Goal: Complete application form

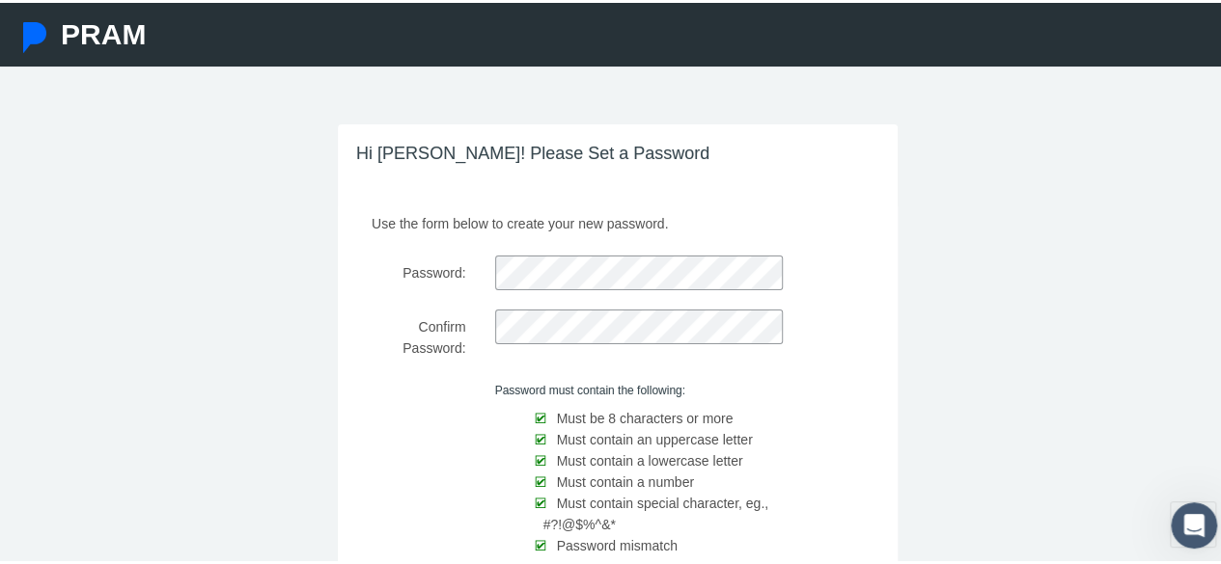
scroll to position [140, 0]
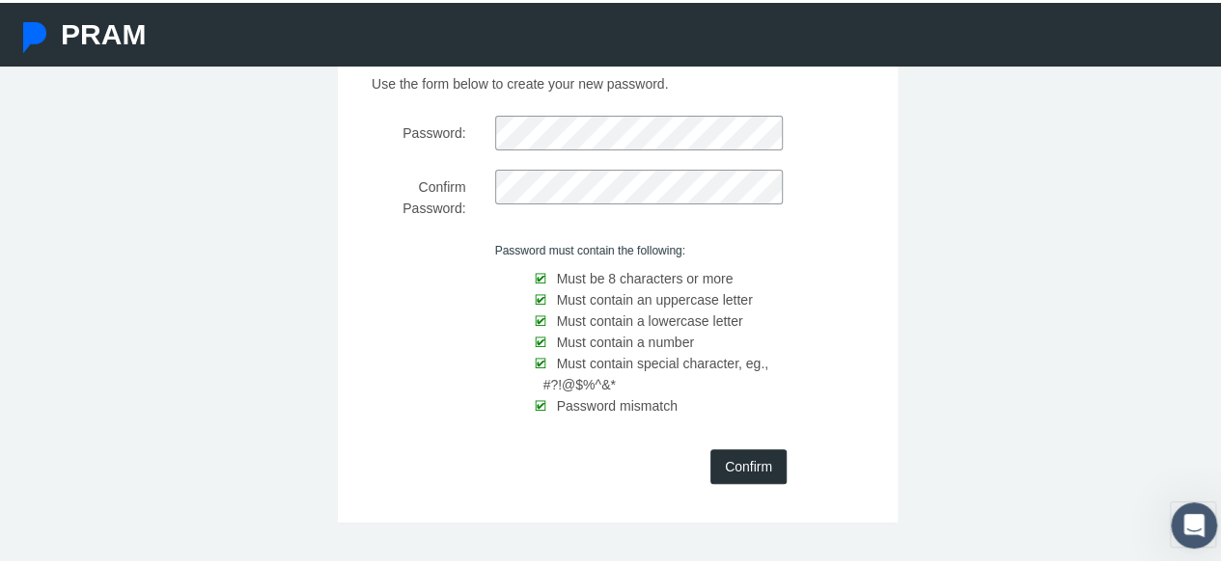
click at [747, 455] on input "Confirm" at bounding box center [748, 464] width 76 height 35
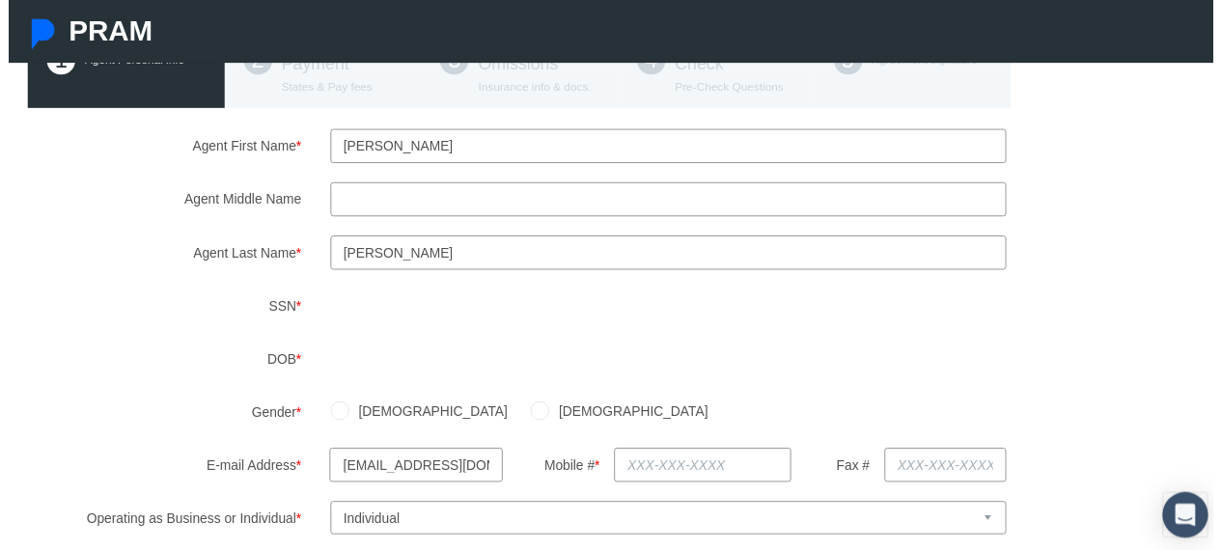
scroll to position [181, 0]
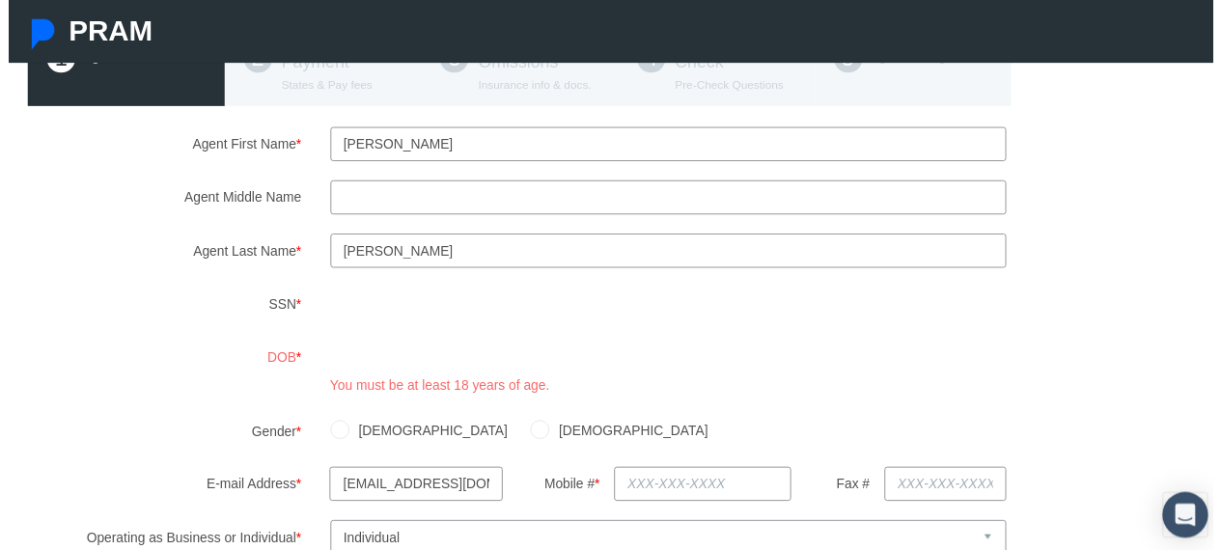
click at [751, 380] on div "You must be at least 18 years of age." at bounding box center [669, 372] width 715 height 56
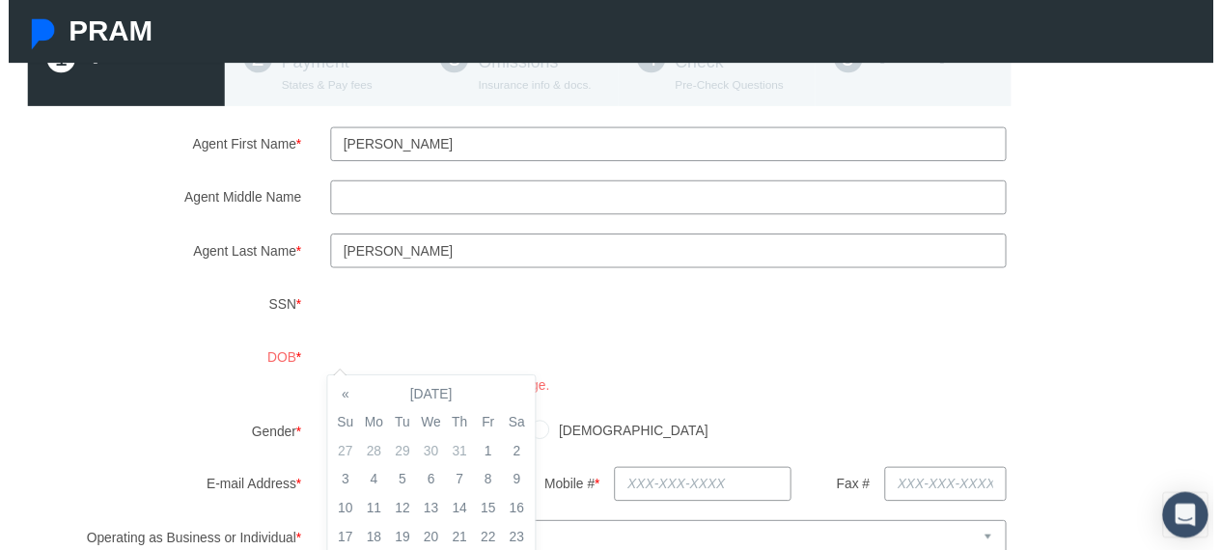
click at [284, 364] on div "DOB * You must be at least 18 years of age." at bounding box center [617, 372] width 1225 height 56
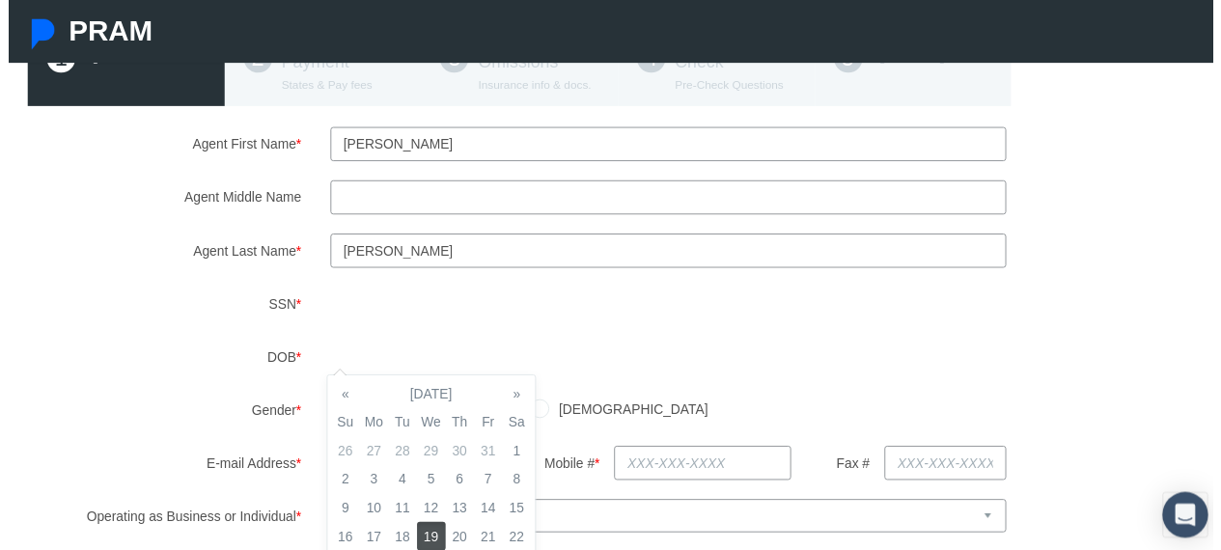
click at [428, 540] on td "19" at bounding box center [428, 543] width 29 height 29
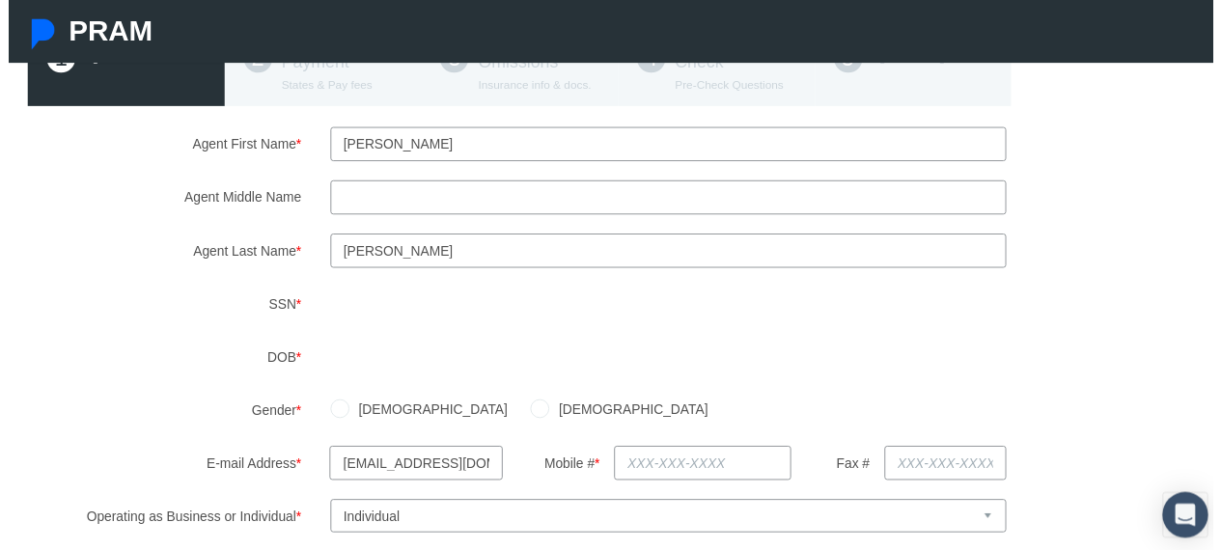
click at [648, 401] on div "[DEMOGRAPHIC_DATA] [DEMOGRAPHIC_DATA]" at bounding box center [772, 416] width 920 height 34
click at [548, 417] on label "[DEMOGRAPHIC_DATA]" at bounding box center [628, 414] width 161 height 21
click at [529, 417] on input "[DEMOGRAPHIC_DATA]" at bounding box center [538, 412] width 19 height 19
radio input "true"
click at [657, 476] on input "text" at bounding box center [703, 469] width 179 height 35
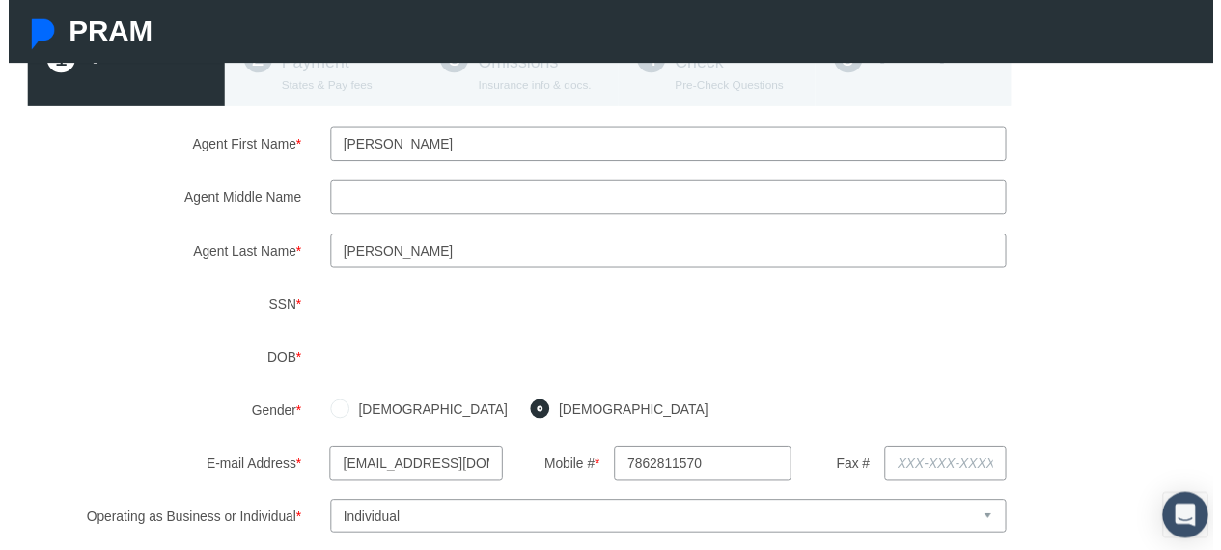
type input "[PHONE_NUMBER]"
type input "[STREET_ADDRESS][PERSON_NAME]"
type input "Roswell"
select select "FL"
type input "30152"
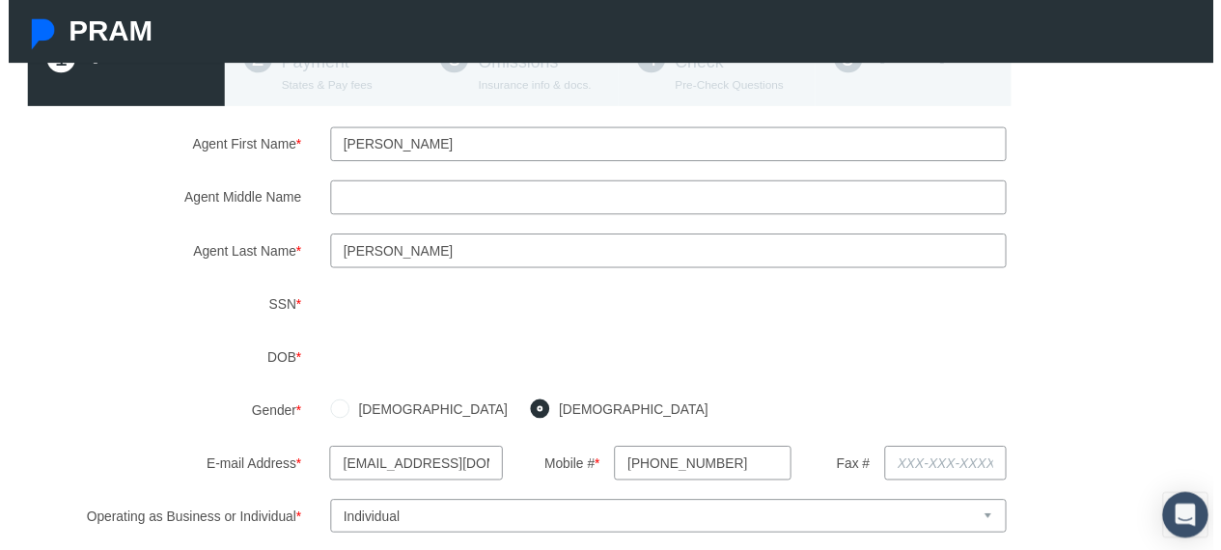
type input "[US_STATE]"
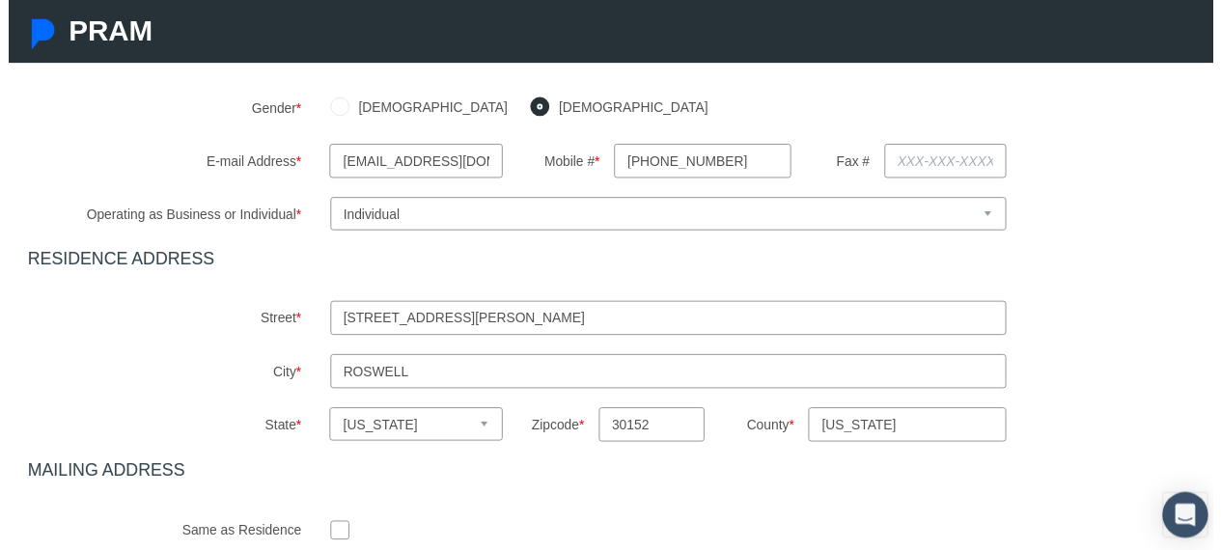
scroll to position [553, 0]
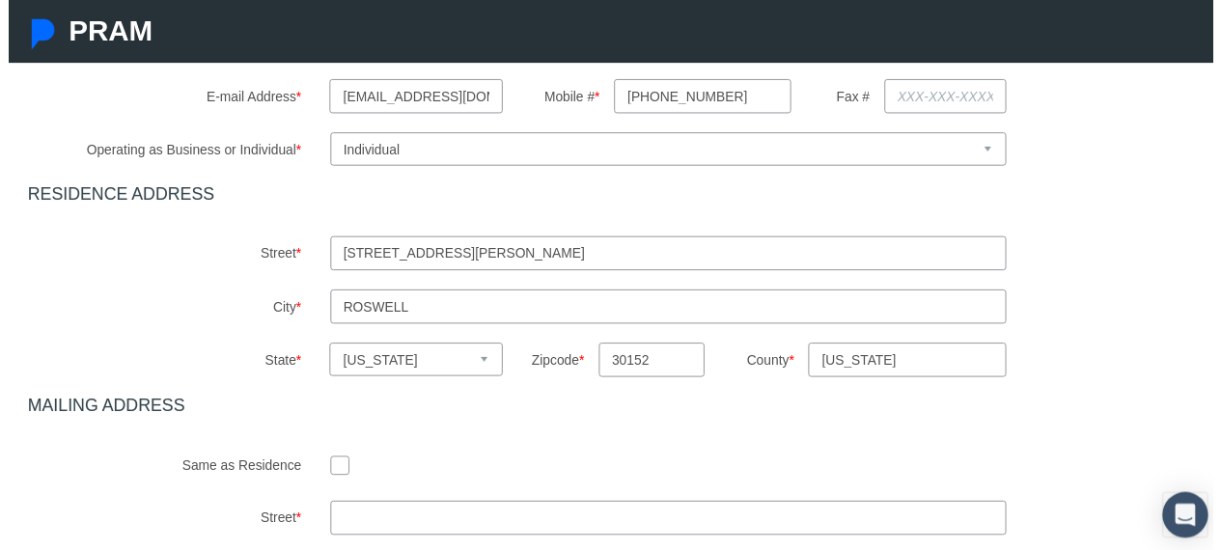
type input "[PHONE_NUMBER]"
drag, startPoint x: 455, startPoint y: 254, endPoint x: 246, endPoint y: 256, distance: 209.4
click at [246, 256] on div "Street * [STREET_ADDRESS][PERSON_NAME]" at bounding box center [617, 256] width 1225 height 35
type input "[STREET_ADDRESS]"
type input "Homestead"
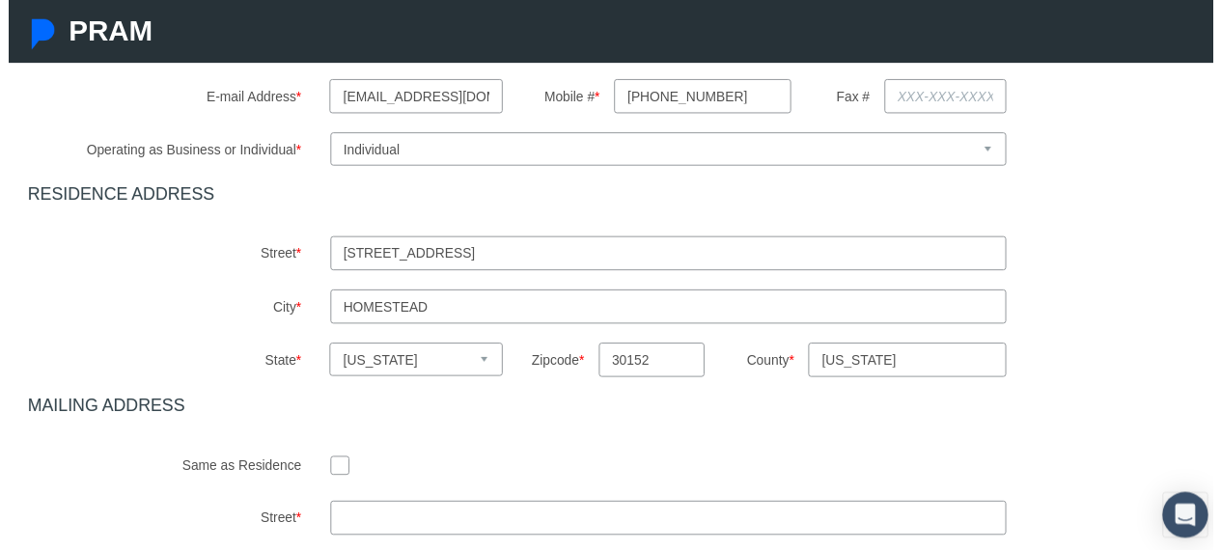
drag, startPoint x: 658, startPoint y: 368, endPoint x: 473, endPoint y: 370, distance: 185.3
click at [473, 370] on div "State * Select state [US_STATE] [US_STATE] [US_STATE] [US_STATE] [US_STATE] [US…" at bounding box center [617, 364] width 1225 height 35
type input "33030"
type input "Miami-Dade"
click at [298, 447] on div "Agent First Name * [GEOGRAPHIC_DATA] Agent Middle Name Agent Last Name * SSN" at bounding box center [617, 203] width 1196 height 893
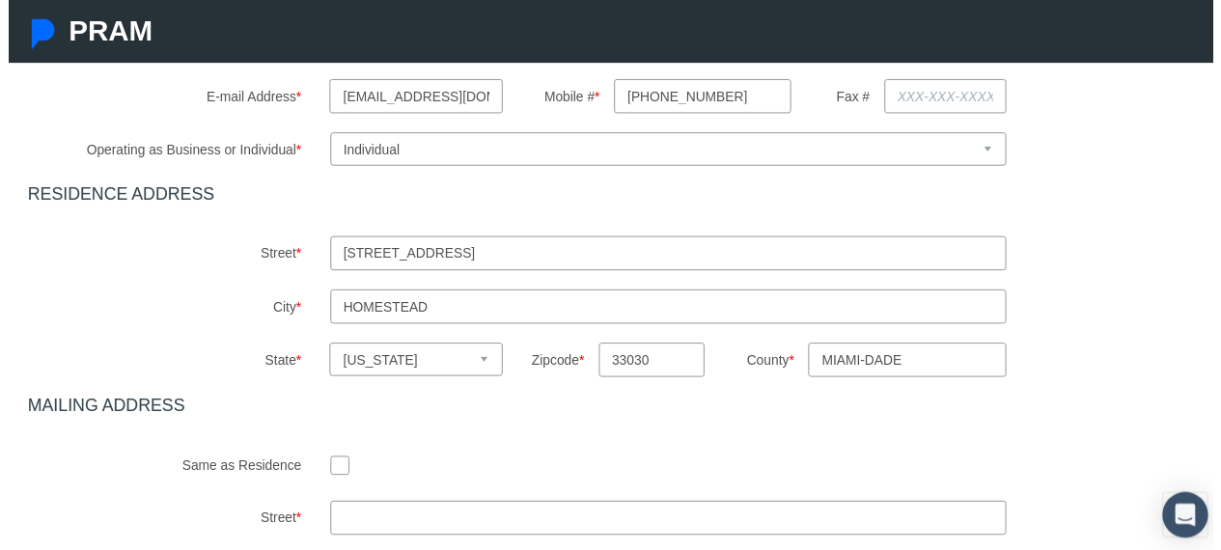
click at [326, 468] on input "checkbox" at bounding box center [335, 470] width 19 height 19
checkbox input "true"
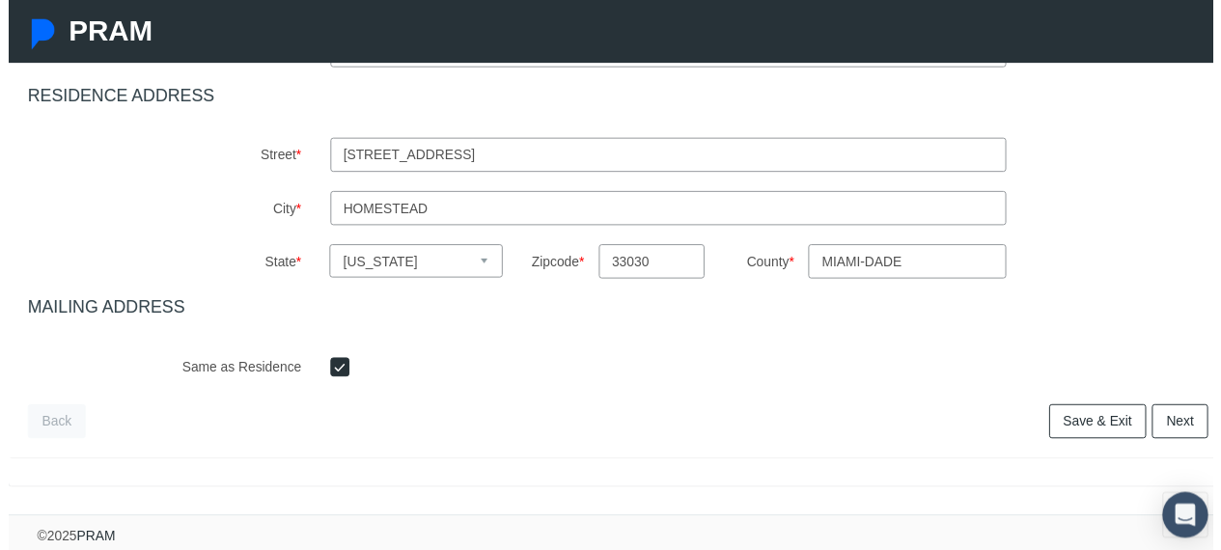
click at [1169, 422] on link "Next" at bounding box center [1187, 427] width 57 height 35
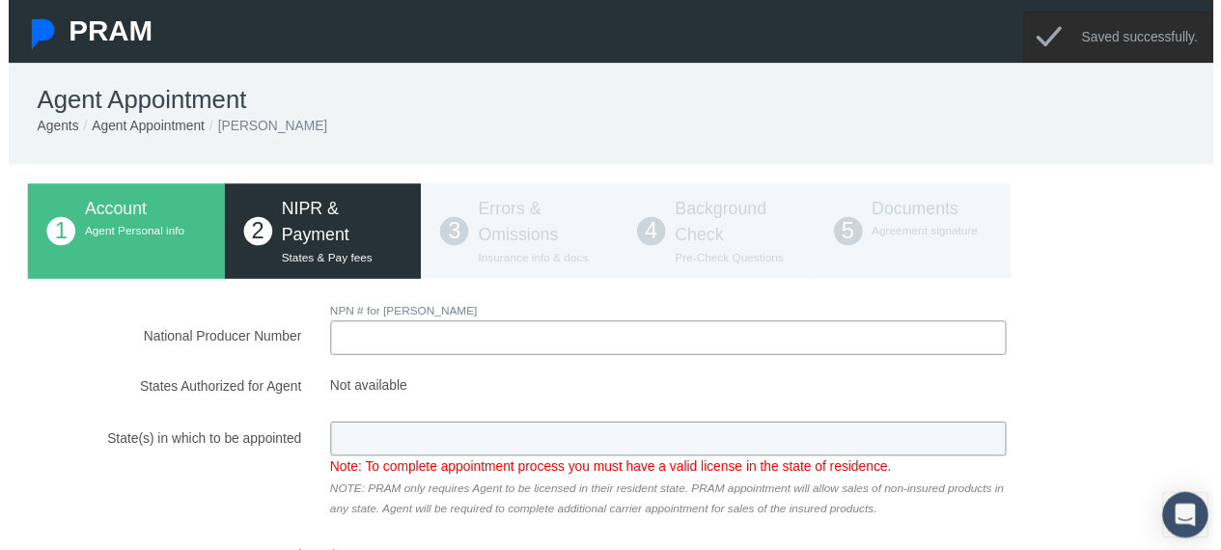
scroll to position [0, 0]
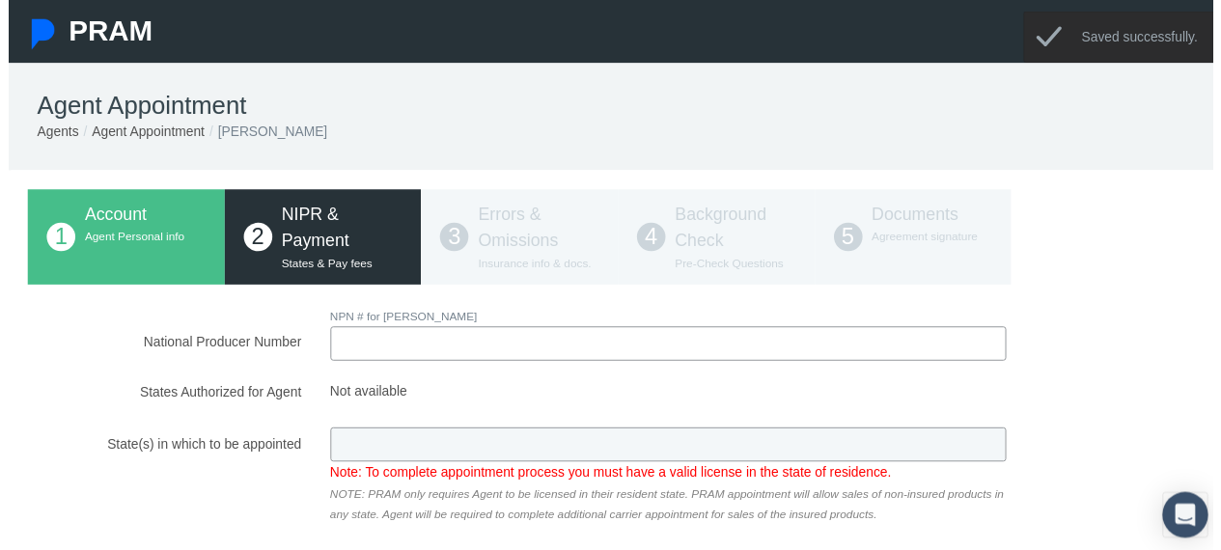
click at [437, 354] on input "National Producer Number" at bounding box center [669, 348] width 686 height 35
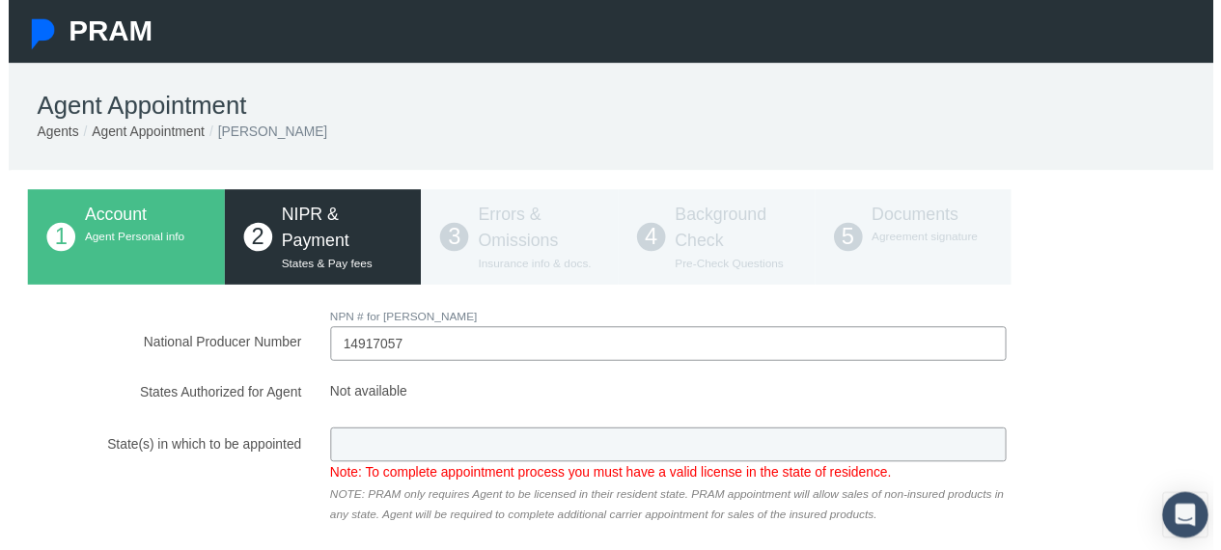
type input "14917057"
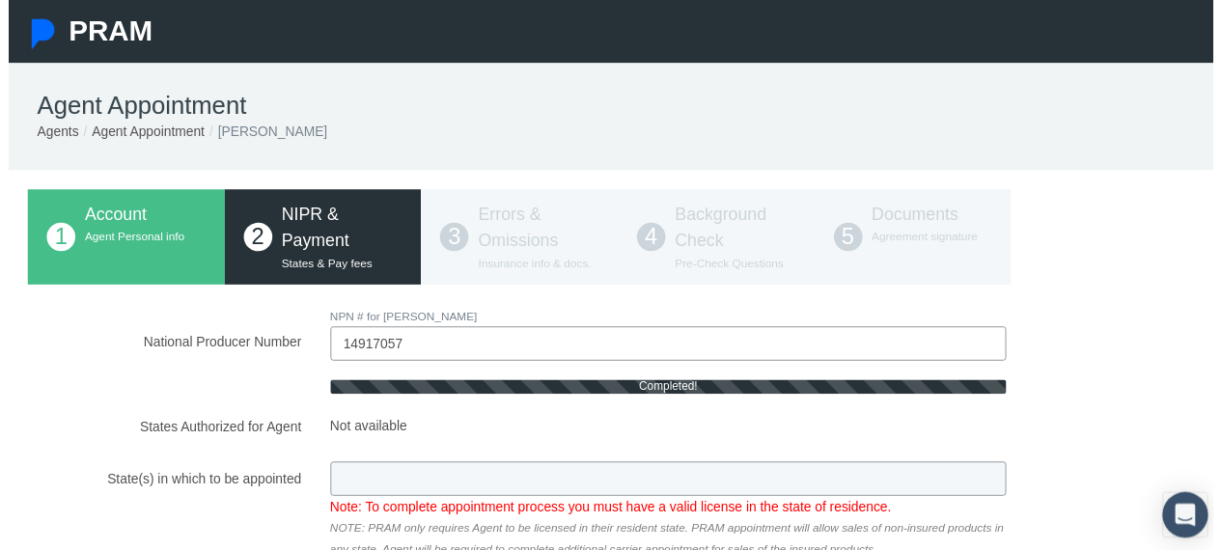
type input "FL"
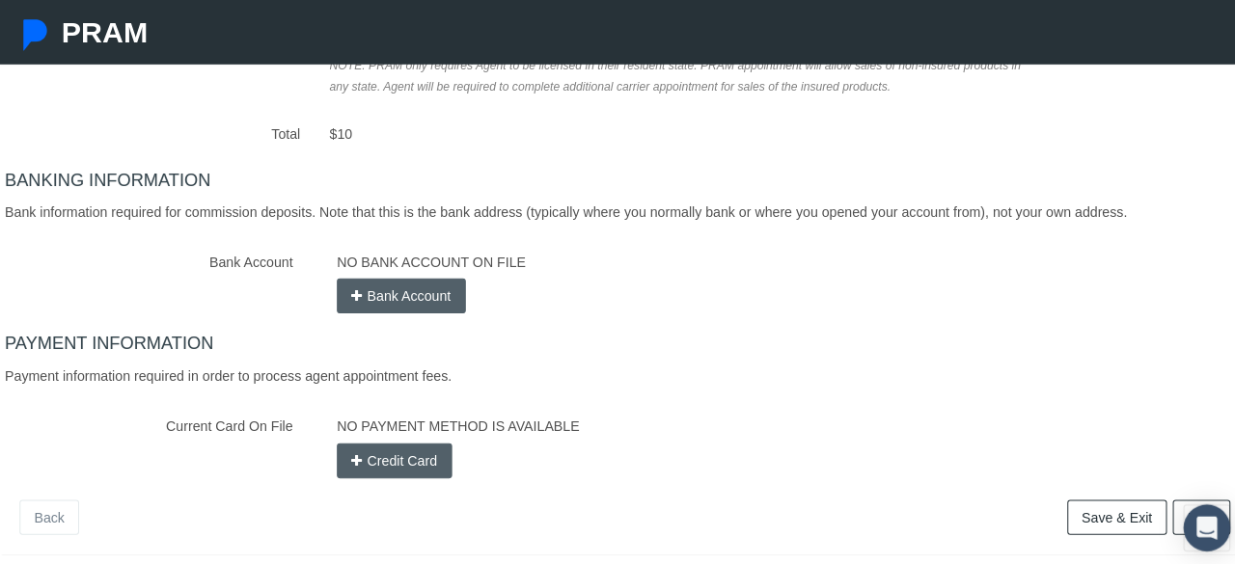
scroll to position [418, 0]
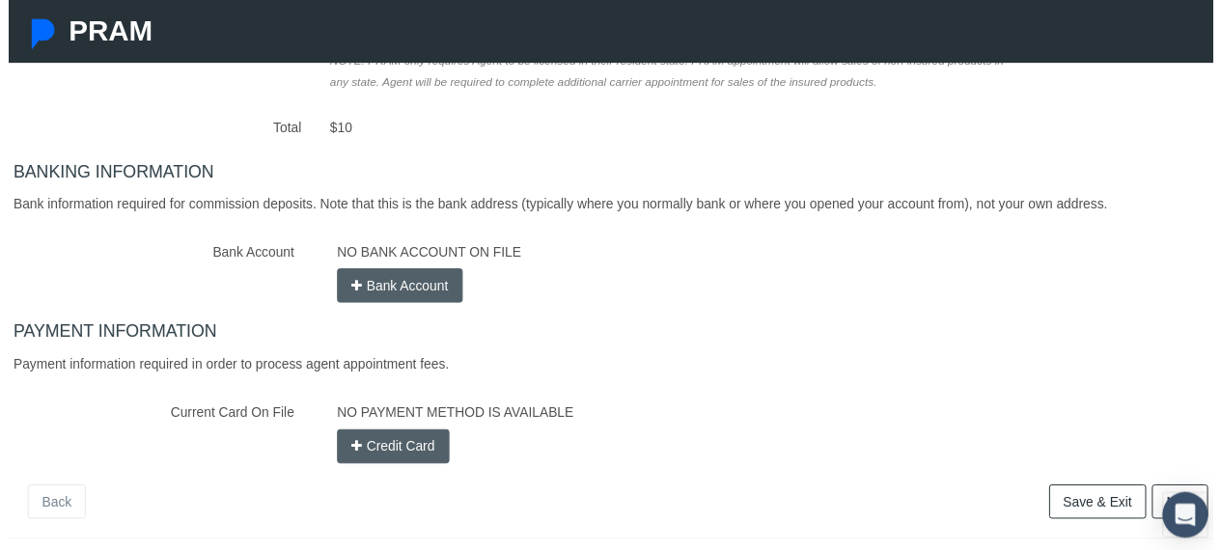
click at [380, 459] on button "Credit Card" at bounding box center [390, 452] width 114 height 35
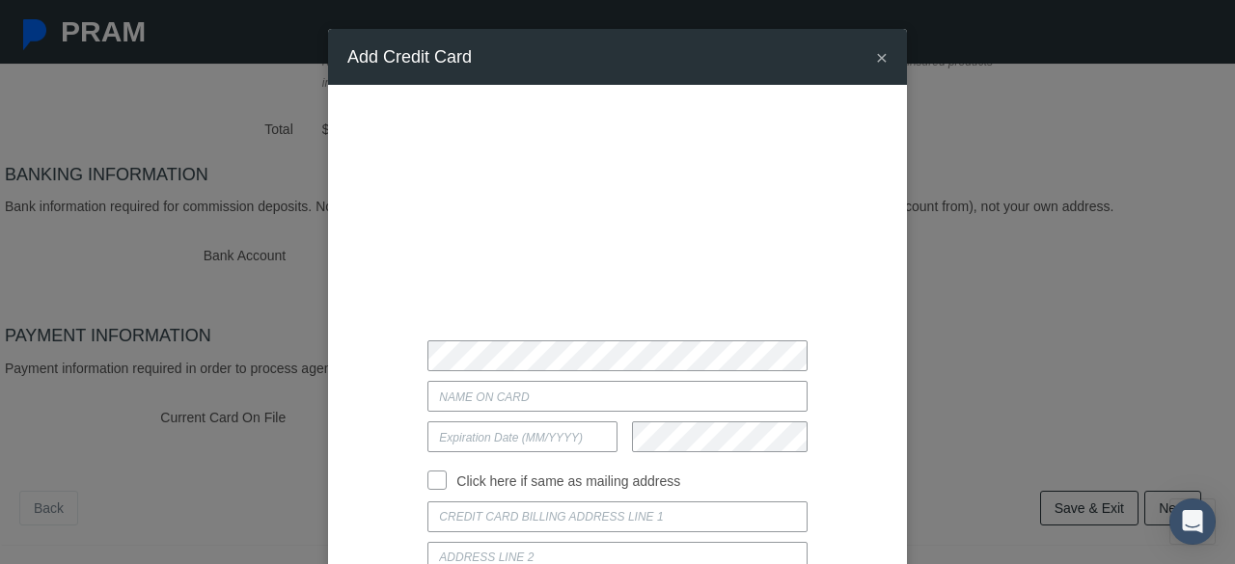
click at [501, 396] on input "Current Card On File" at bounding box center [616, 396] width 379 height 31
type input "[PERSON_NAME]"
click at [447, 489] on label "Click here if same as mailing address" at bounding box center [564, 481] width 234 height 21
click at [435, 488] on input "Click here if same as mailing address" at bounding box center [436, 478] width 19 height 19
checkbox input "true"
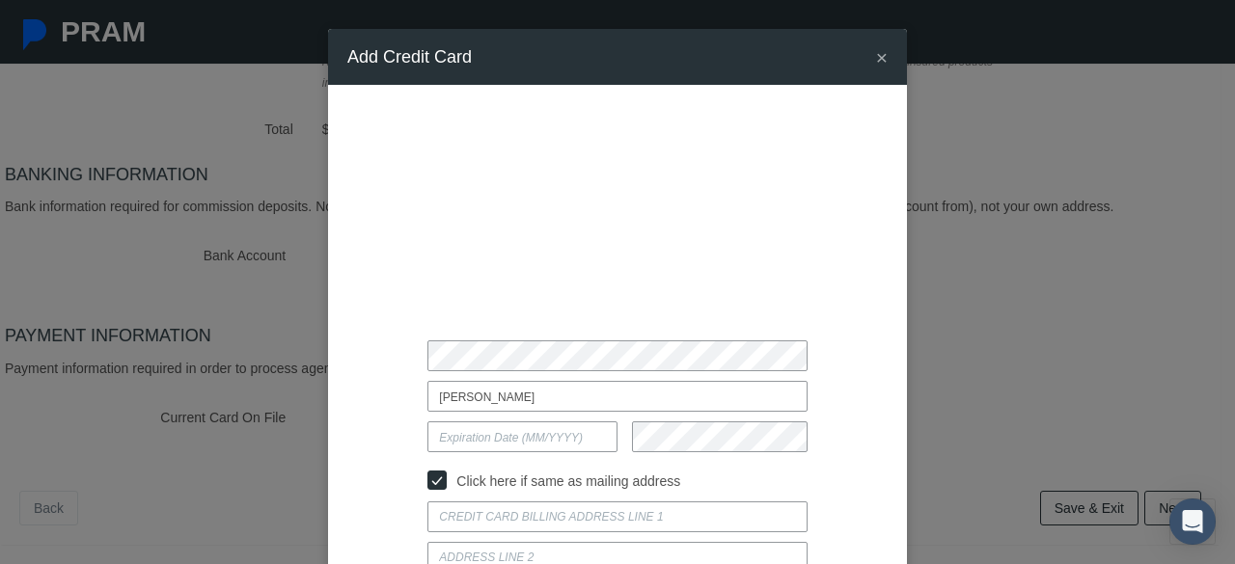
type input "[STREET_ADDRESS]"
type input "HOMESTEAD"
select select "FL"
type input "33030"
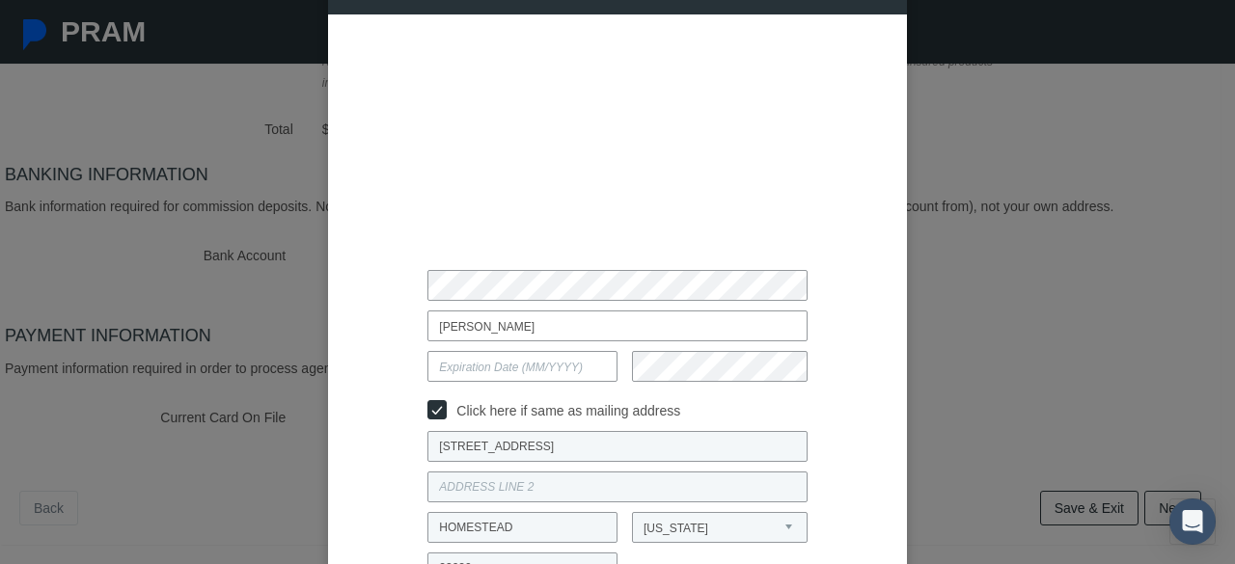
scroll to position [68, 0]
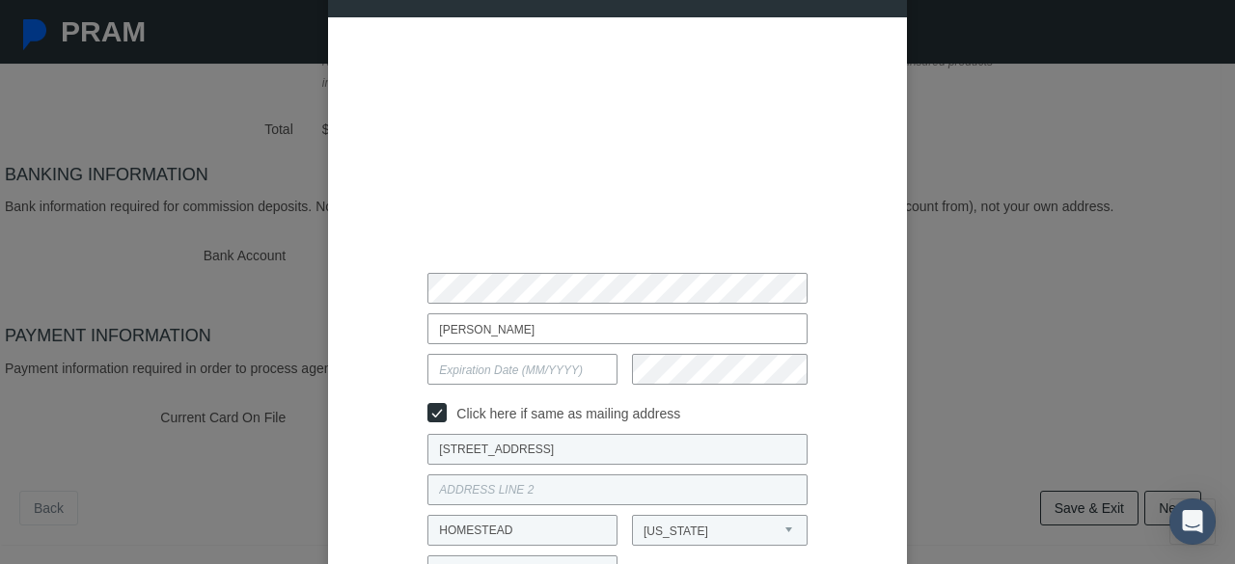
click at [461, 371] on input "text" at bounding box center [522, 369] width 190 height 31
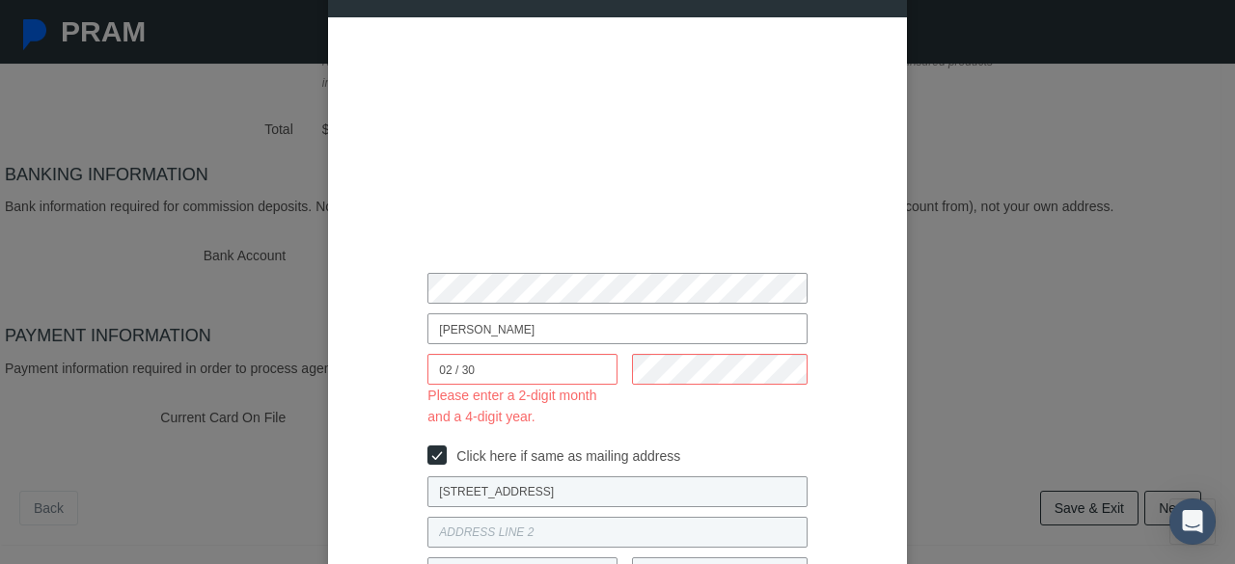
click at [703, 408] on div at bounding box center [713, 390] width 190 height 73
click at [454, 375] on input "02 / 30" at bounding box center [522, 369] width 190 height 31
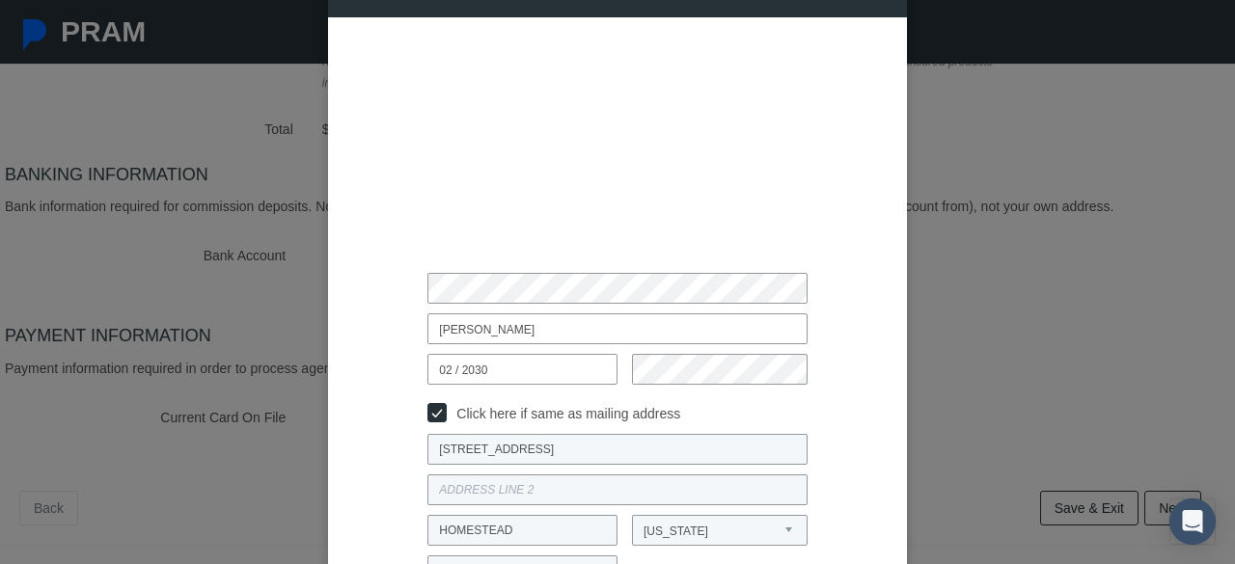
type input "02 / 2030"
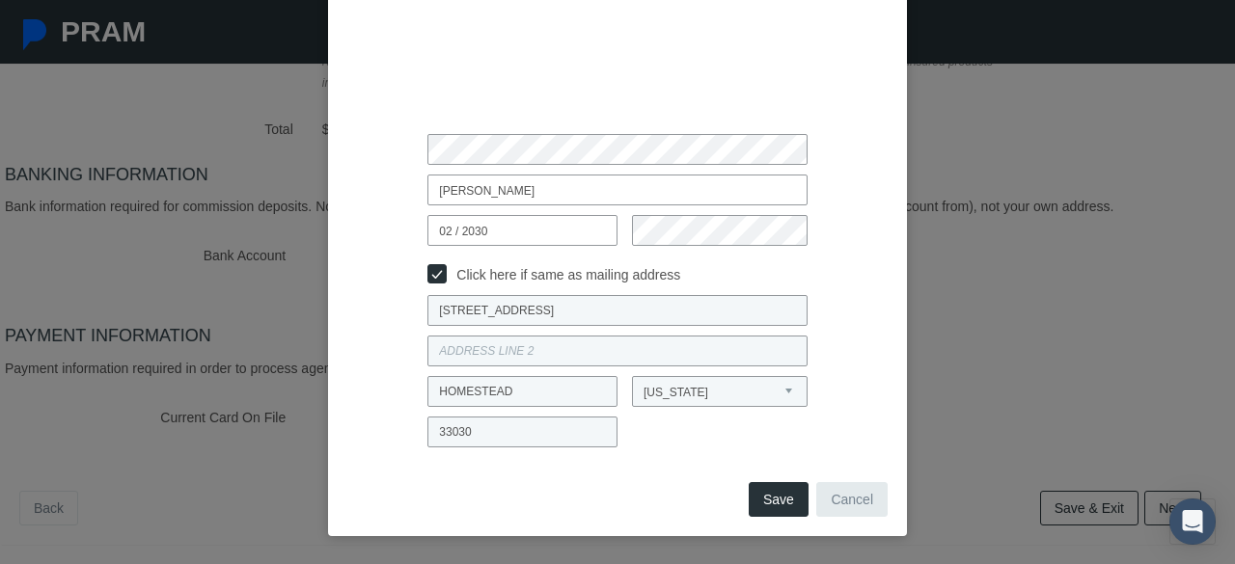
click at [780, 502] on button "Save" at bounding box center [779, 499] width 60 height 35
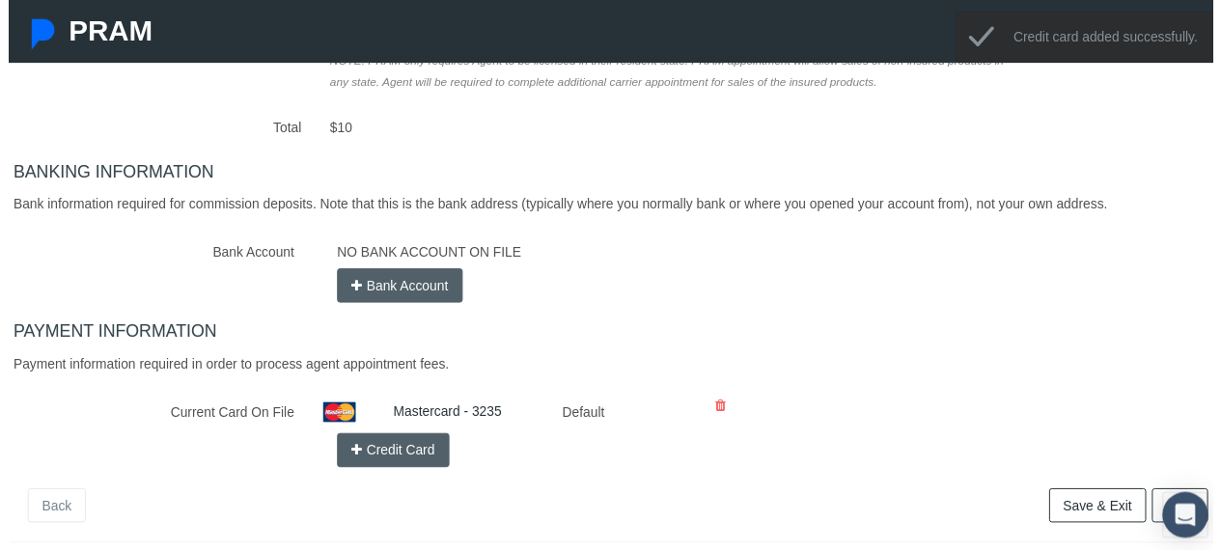
click at [382, 289] on button "Bank Account" at bounding box center [396, 289] width 127 height 35
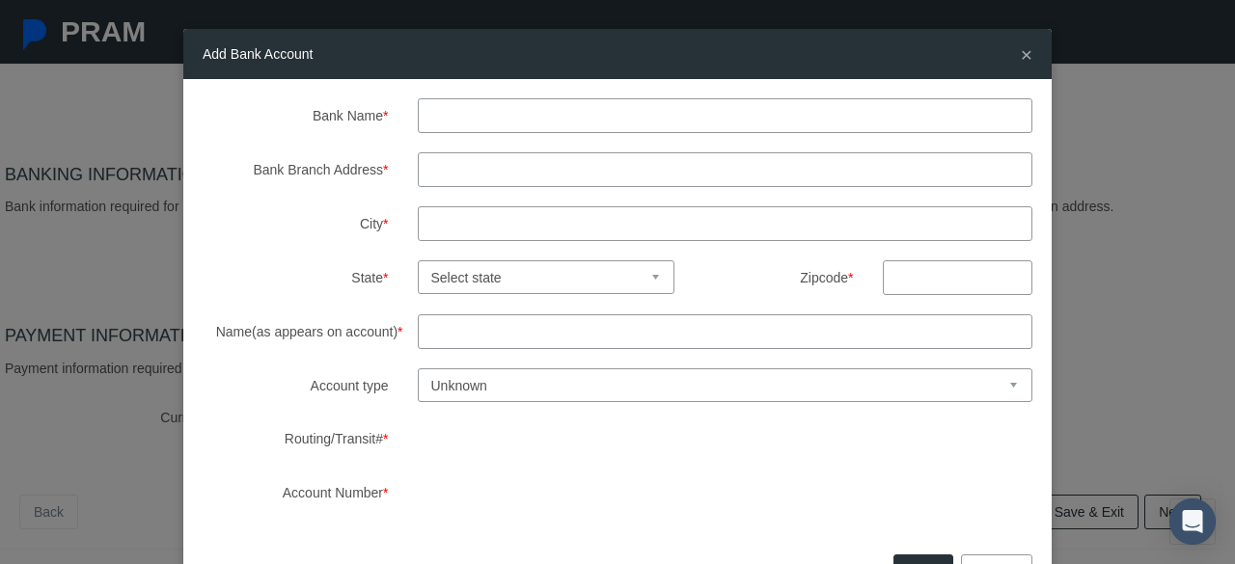
click at [454, 125] on input "Bank Name *" at bounding box center [726, 115] width 616 height 35
type input "[PERSON_NAME] FARGO"
click at [475, 172] on input "Bank Branch Address *" at bounding box center [726, 169] width 616 height 35
click at [463, 268] on select "Select state [US_STATE] [US_STATE] [US_STATE] [US_STATE] [US_STATE] [US_STATE] …" at bounding box center [547, 278] width 258 height 34
select select "FL"
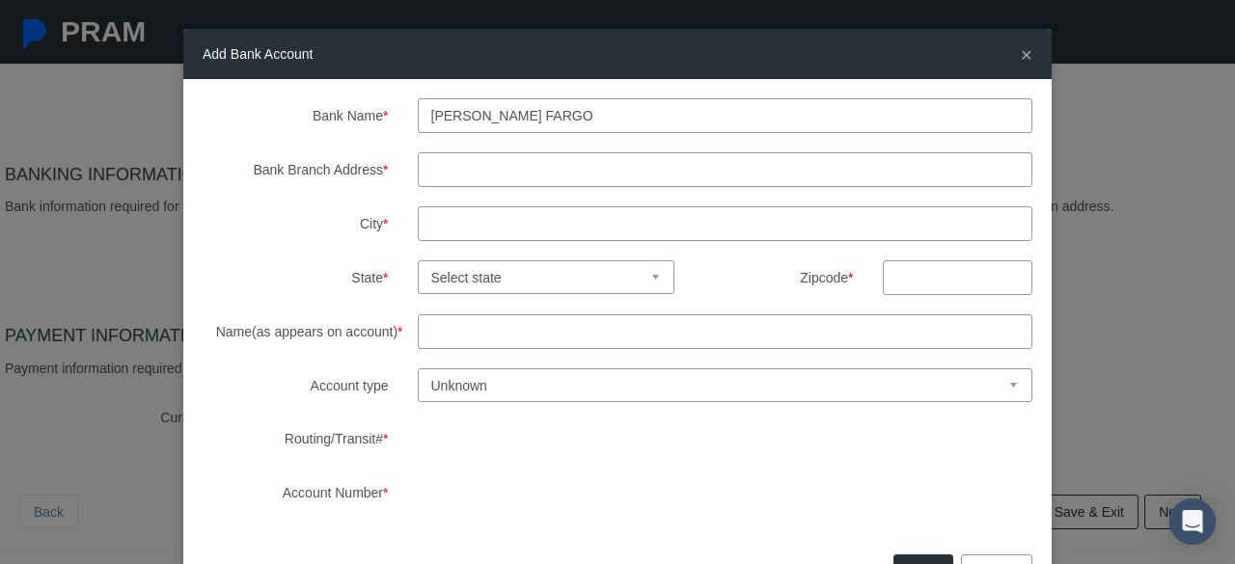
click at [418, 261] on select "Select state [US_STATE] [US_STATE] [US_STATE] [US_STATE] [US_STATE] [US_STATE] …" at bounding box center [547, 278] width 258 height 34
click at [505, 337] on input "Name(as appears on account) *" at bounding box center [726, 332] width 616 height 35
type input "[PERSON_NAME]"
click at [514, 385] on select "Unknown Checking Savings" at bounding box center [726, 386] width 616 height 34
select select "1"
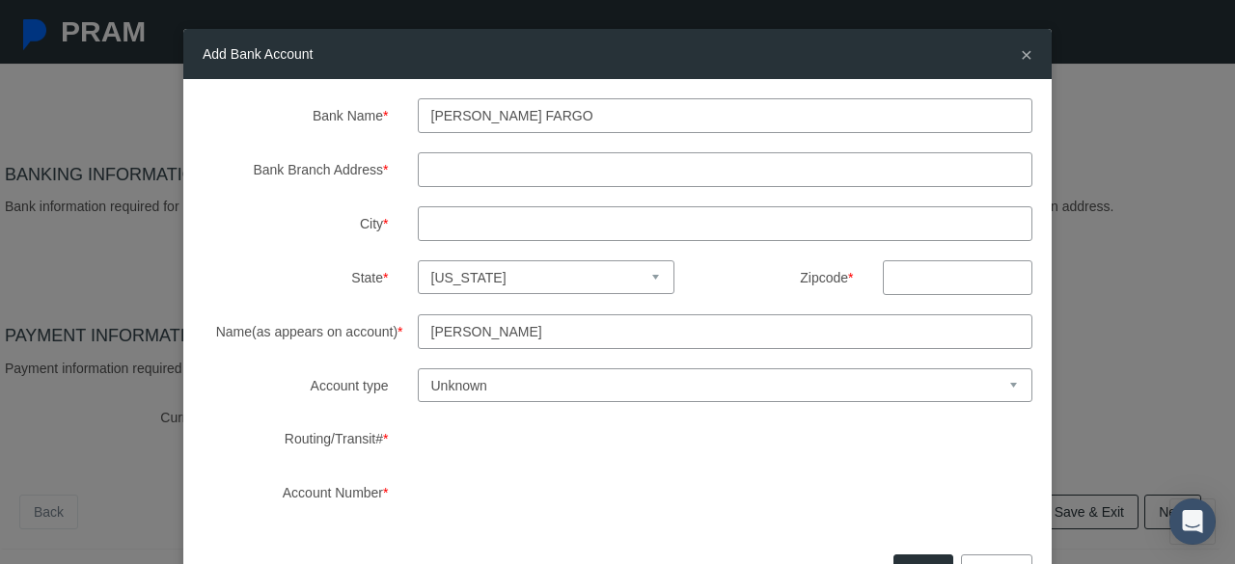
click at [418, 369] on select "Unknown Checking Savings" at bounding box center [726, 386] width 616 height 34
click at [399, 459] on div "Bank Name * [PERSON_NAME] FARGO Bank Branch Address * City * State * Select sta…" at bounding box center [618, 304] width 830 height 412
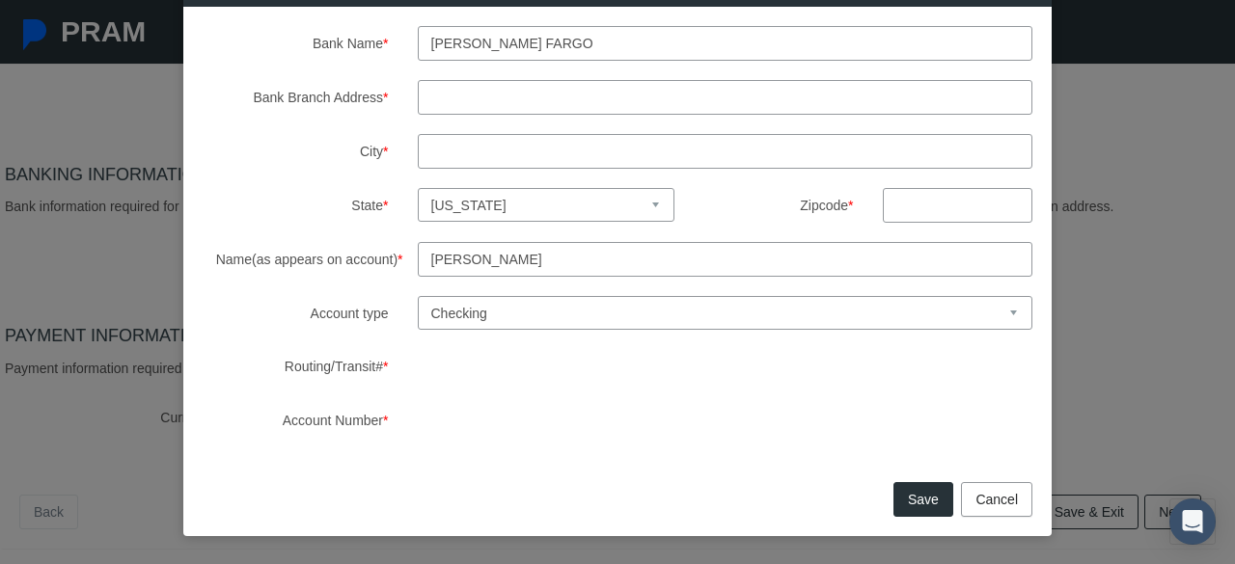
scroll to position [0, 0]
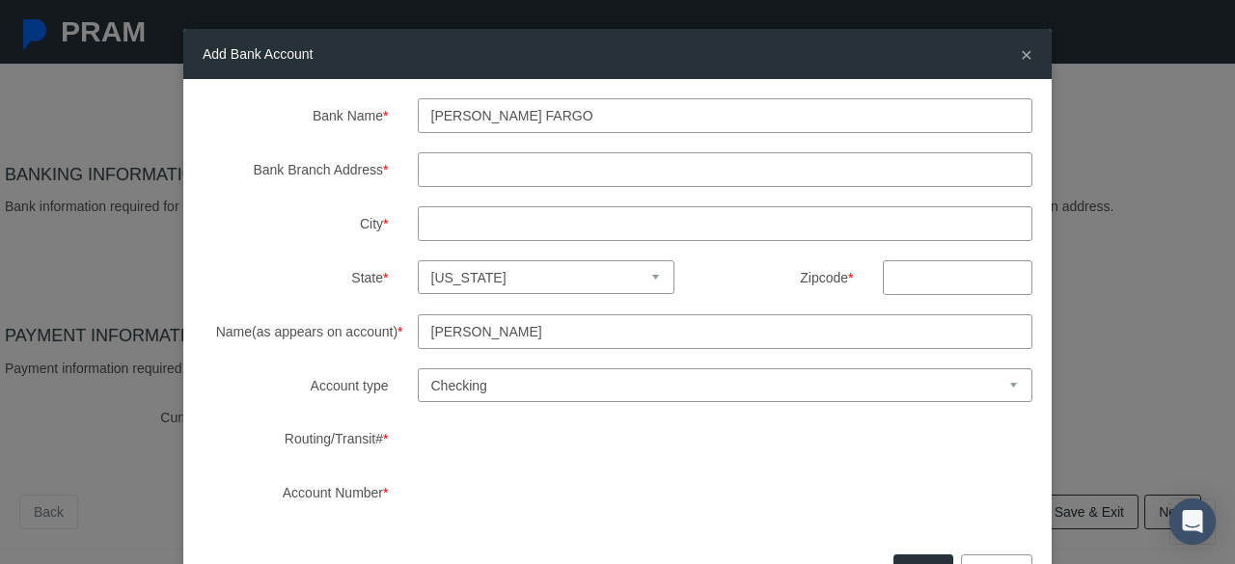
click at [462, 172] on input "Bank Branch Address *" at bounding box center [726, 169] width 616 height 35
type input "[STREET_ADDRESS][PERSON_NAME]"
click at [488, 223] on input "City *" at bounding box center [726, 223] width 616 height 35
type input "PALMETTO BAY"
click at [924, 291] on input "text" at bounding box center [958, 278] width 150 height 35
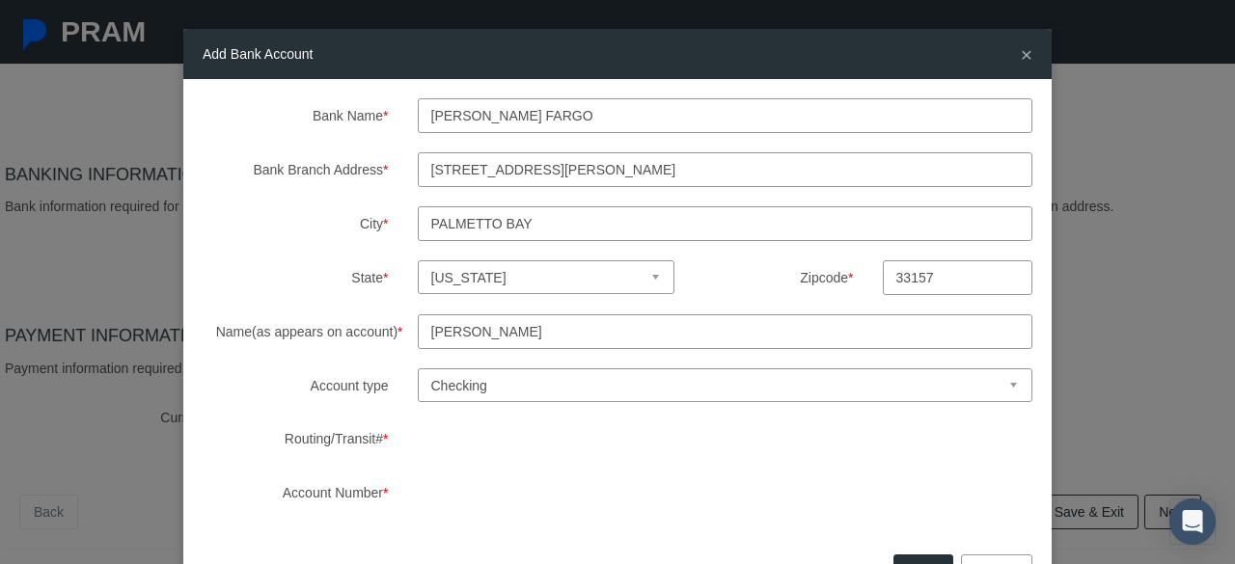
type input "33157"
drag, startPoint x: 562, startPoint y: 165, endPoint x: 419, endPoint y: 169, distance: 142.9
click at [419, 169] on input "[STREET_ADDRESS][PERSON_NAME]" at bounding box center [726, 169] width 616 height 35
drag, startPoint x: 533, startPoint y: 220, endPoint x: 342, endPoint y: 237, distance: 191.8
click at [342, 237] on div "City * [GEOGRAPHIC_DATA]" at bounding box center [617, 223] width 859 height 35
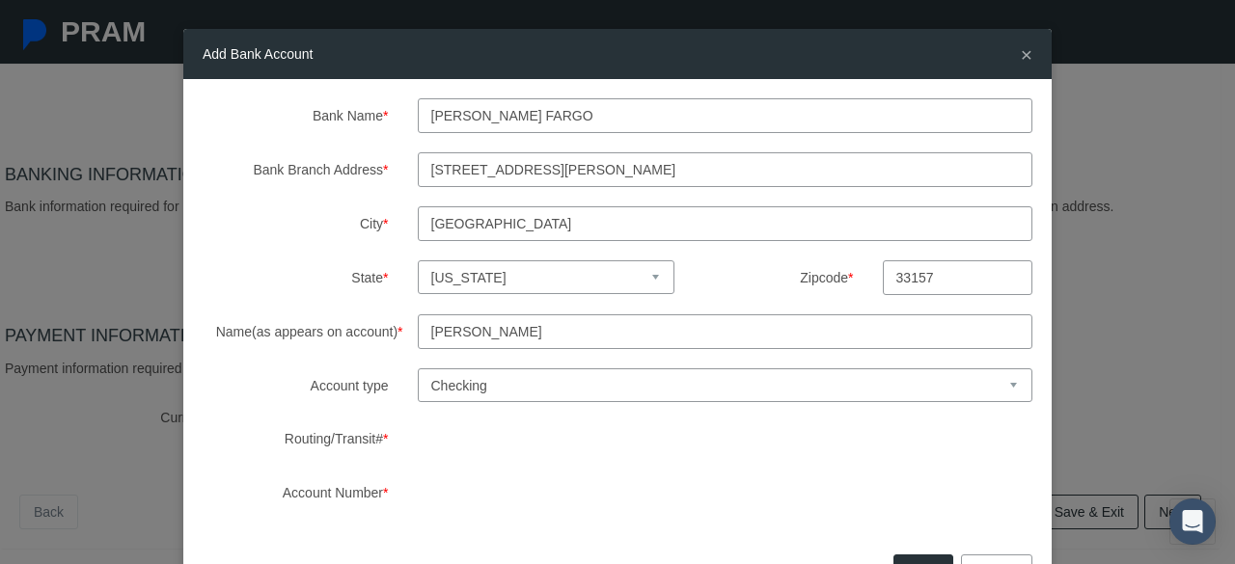
type input "[GEOGRAPHIC_DATA]"
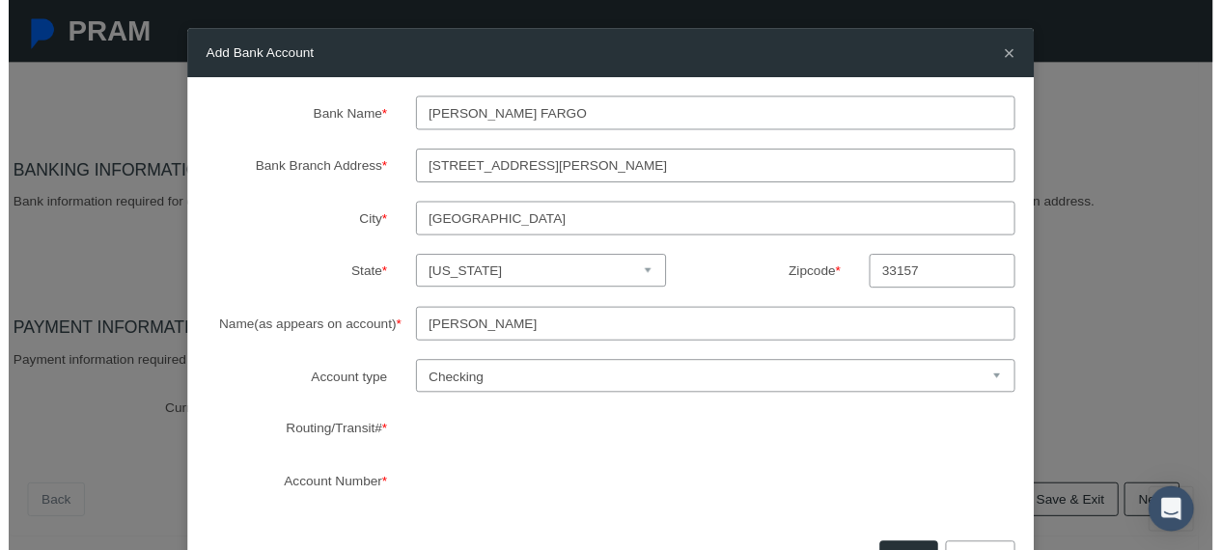
scroll to position [72, 0]
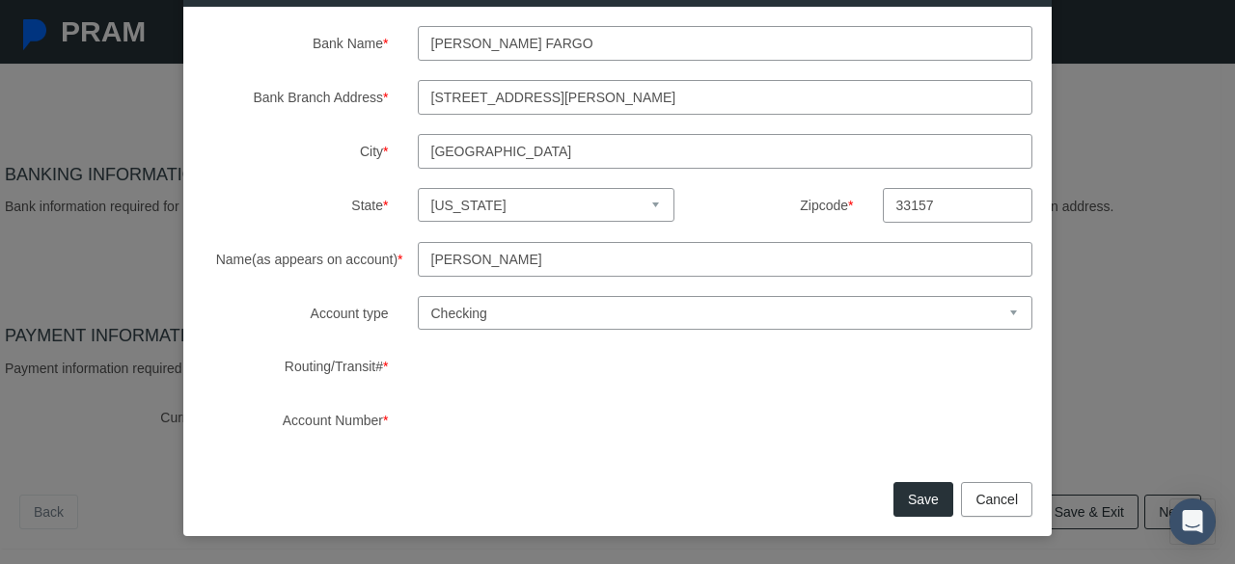
click at [924, 490] on button "Save" at bounding box center [923, 499] width 60 height 35
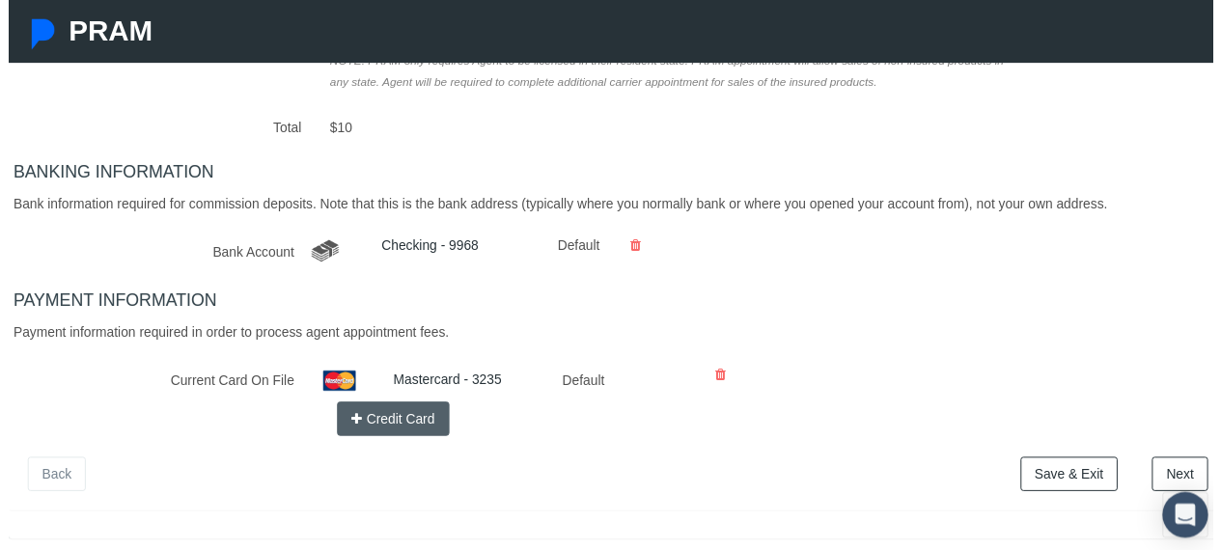
click at [1175, 470] on link "Next" at bounding box center [1187, 480] width 57 height 35
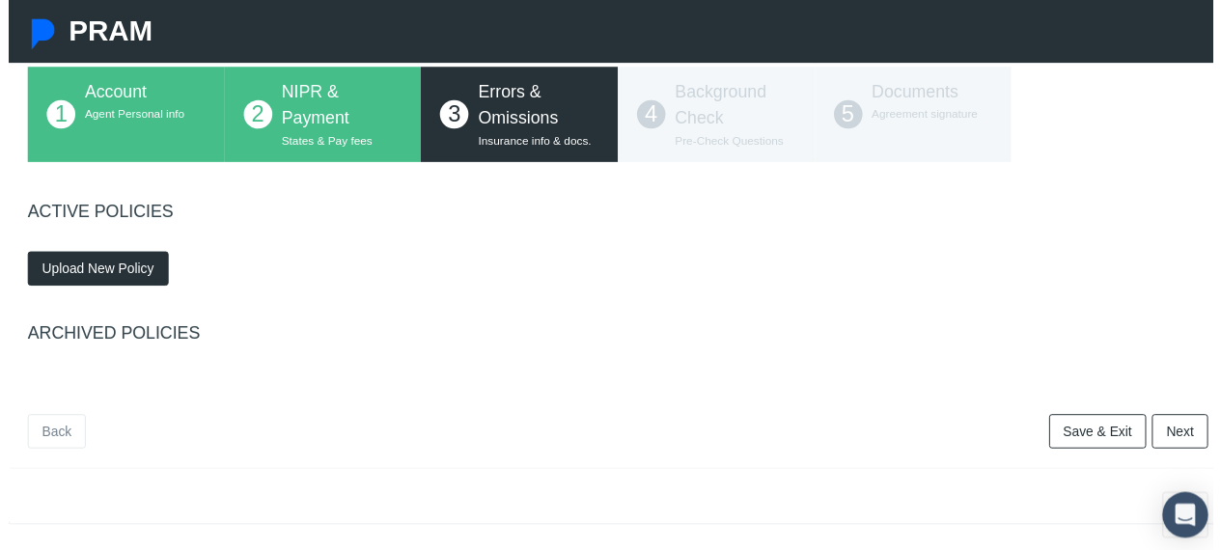
scroll to position [122, 0]
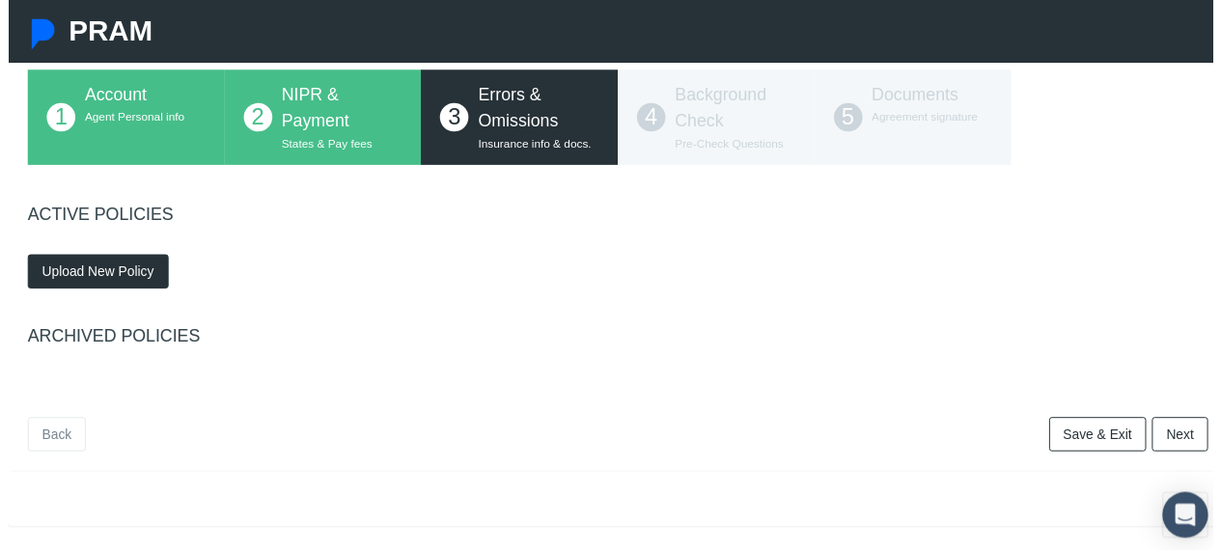
click at [68, 277] on span "Upload New Policy" at bounding box center [91, 274] width 114 height 15
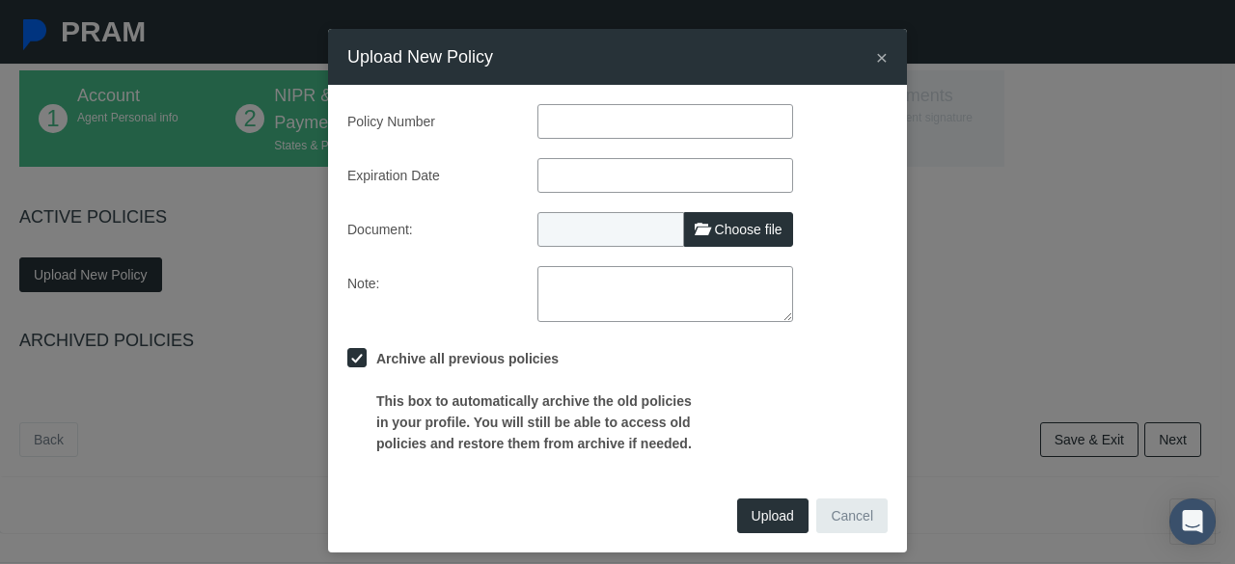
click at [716, 226] on span "Choose file" at bounding box center [749, 229] width 68 height 15
click at [716, 226] on input "Choose file" at bounding box center [665, 225] width 256 height 27
type input "C:\fakepath\[PERSON_NAME] E&0 FROM CNA 8.2025 Your Certificate of Insurance.pdf"
type input "[PERSON_NAME] E&0 FROM CNA 8.2025 Your Certificate of Insurance.pdf"
click at [587, 126] on input "text" at bounding box center [665, 121] width 256 height 35
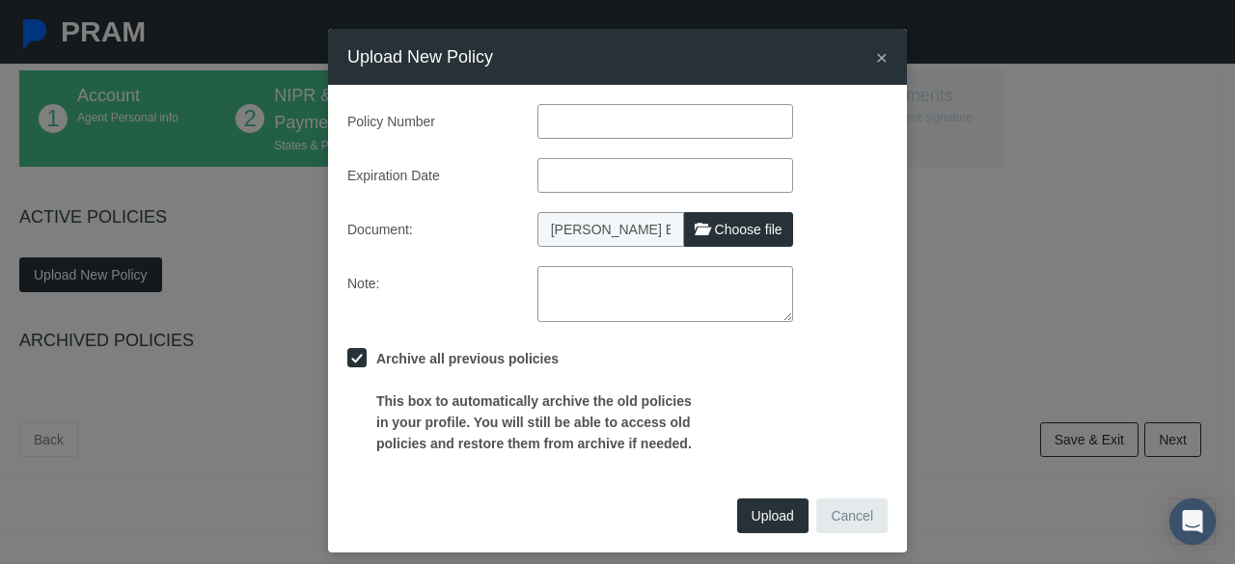
click at [546, 122] on input "text" at bounding box center [665, 121] width 256 height 35
paste input "425171296"
type input "425171296"
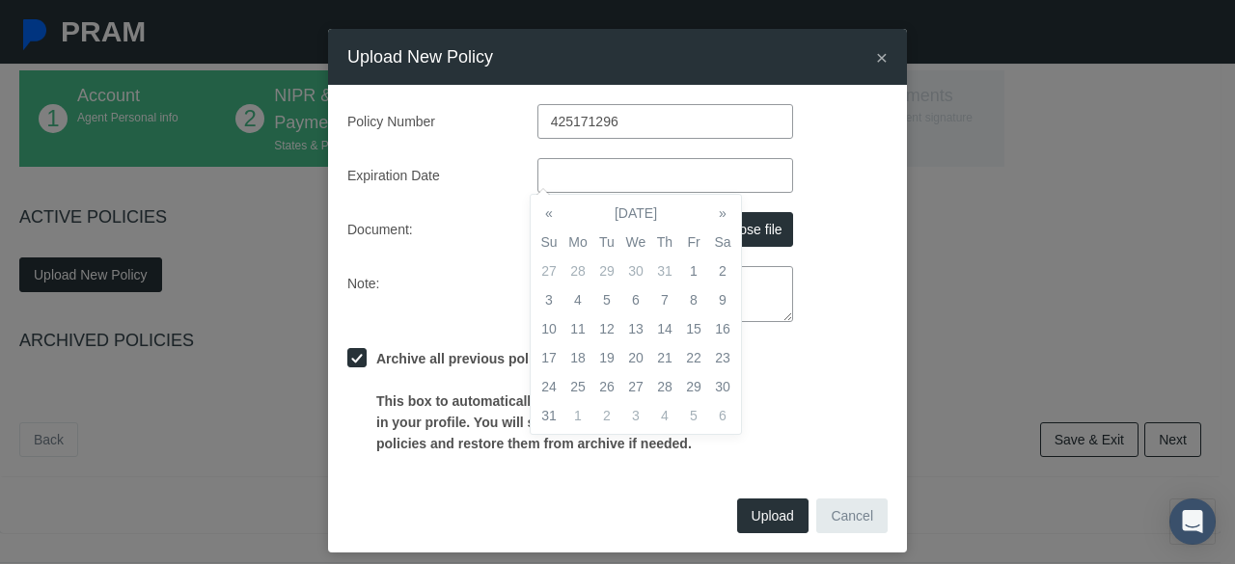
click at [565, 167] on input "text" at bounding box center [665, 175] width 256 height 35
click at [569, 170] on input "text" at bounding box center [665, 175] width 256 height 35
paste input "[DATE]"
type input "[DATE]"
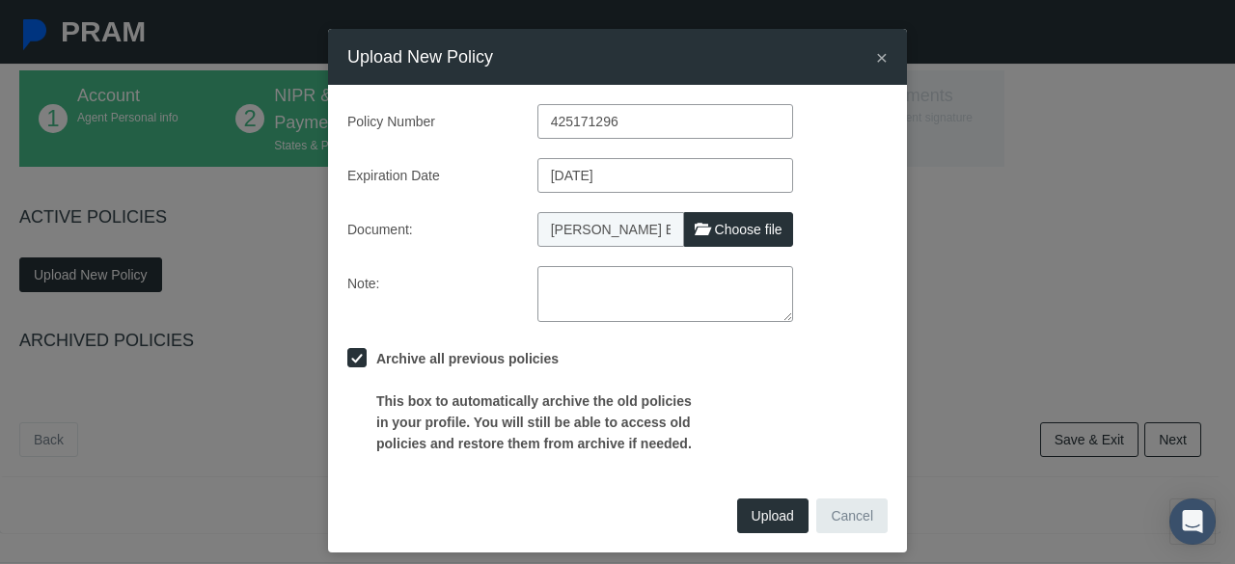
click at [826, 254] on div "Policy Number 425171296 Expiration Date [DATE] Document: [PERSON_NAME] E&0 FROM…" at bounding box center [617, 279] width 540 height 350
click at [755, 514] on span "Upload" at bounding box center [773, 516] width 42 height 15
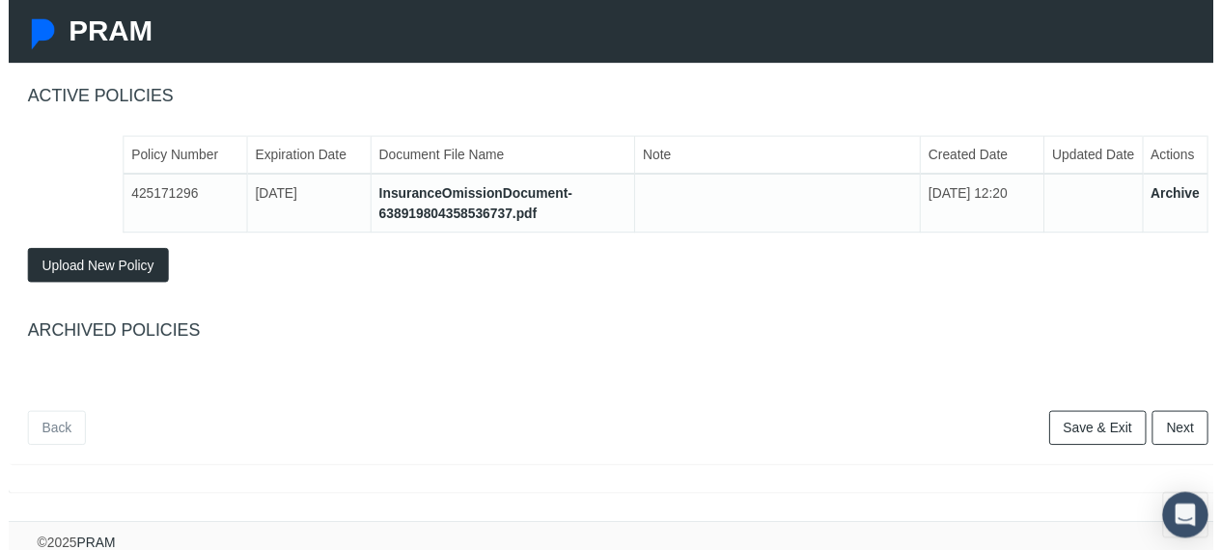
scroll to position [261, 0]
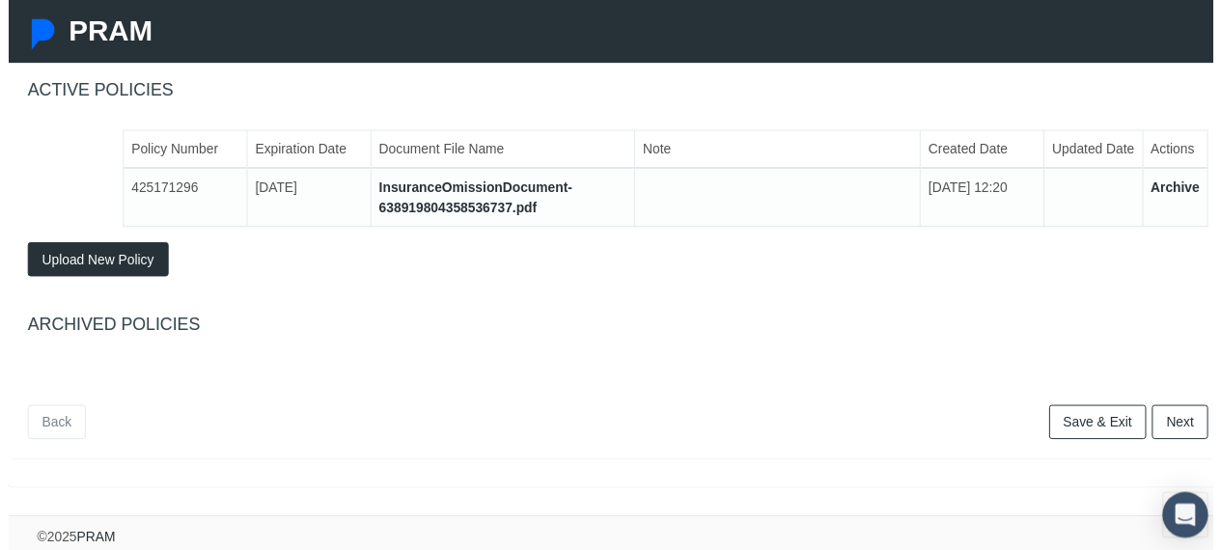
click at [1174, 414] on link "Next" at bounding box center [1187, 427] width 57 height 35
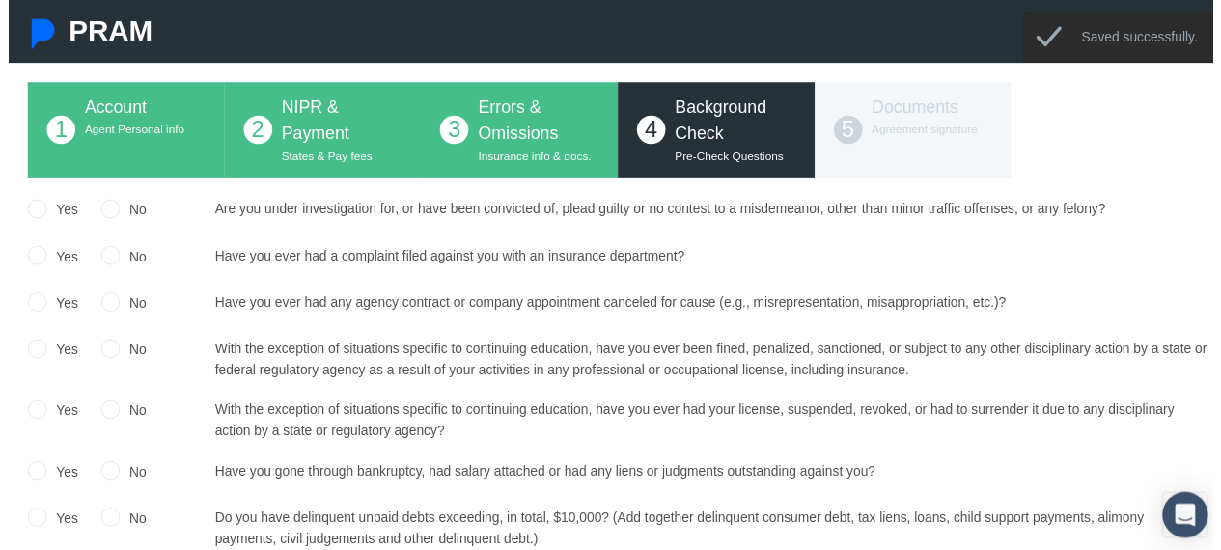
scroll to position [102, 0]
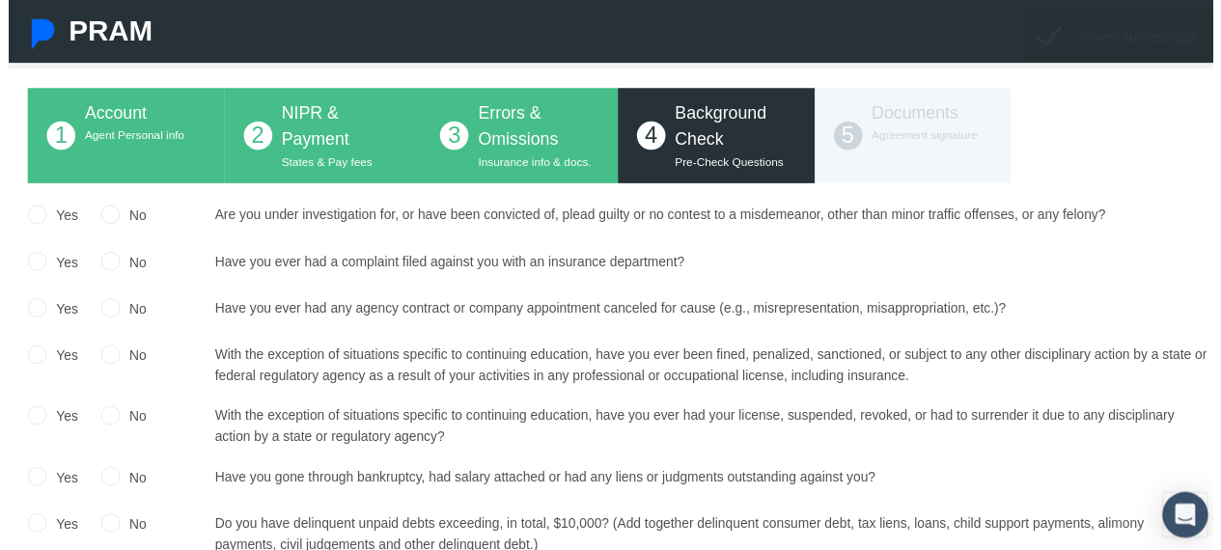
click at [108, 214] on input "No" at bounding box center [103, 216] width 19 height 19
radio input "true"
click at [89, 266] on div "Yes No" at bounding box center [107, 269] width 205 height 28
click at [96, 268] on input "No" at bounding box center [103, 264] width 19 height 19
radio input "true"
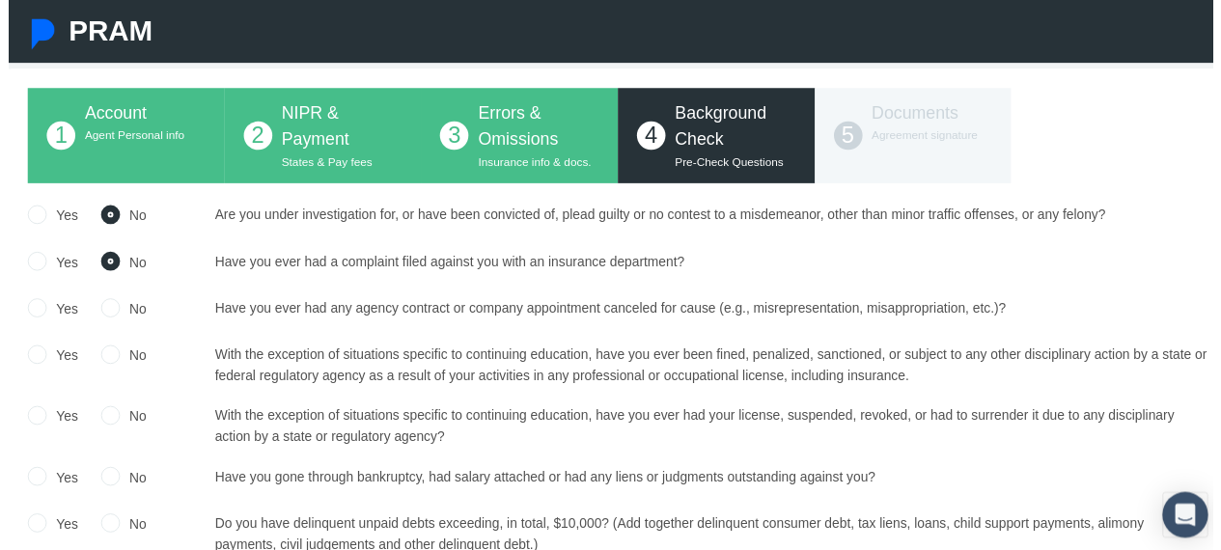
click at [97, 321] on div "No" at bounding box center [117, 316] width 46 height 28
click at [106, 306] on input "No" at bounding box center [103, 311] width 19 height 19
radio input "true"
click at [107, 366] on input "No" at bounding box center [103, 358] width 19 height 19
radio input "true"
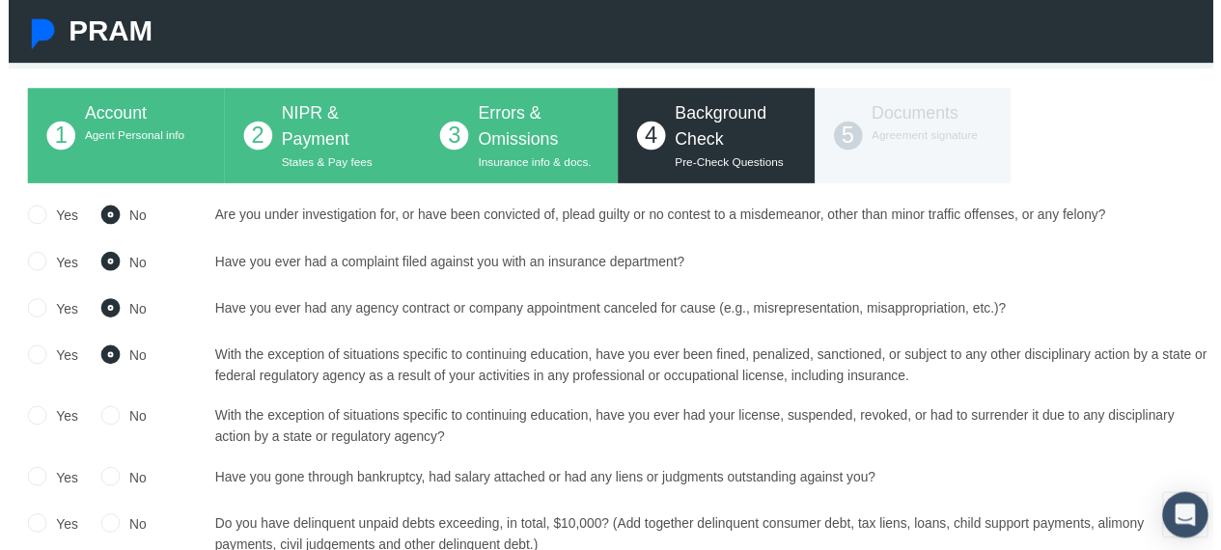
click at [105, 416] on input "No" at bounding box center [103, 420] width 19 height 19
radio input "true"
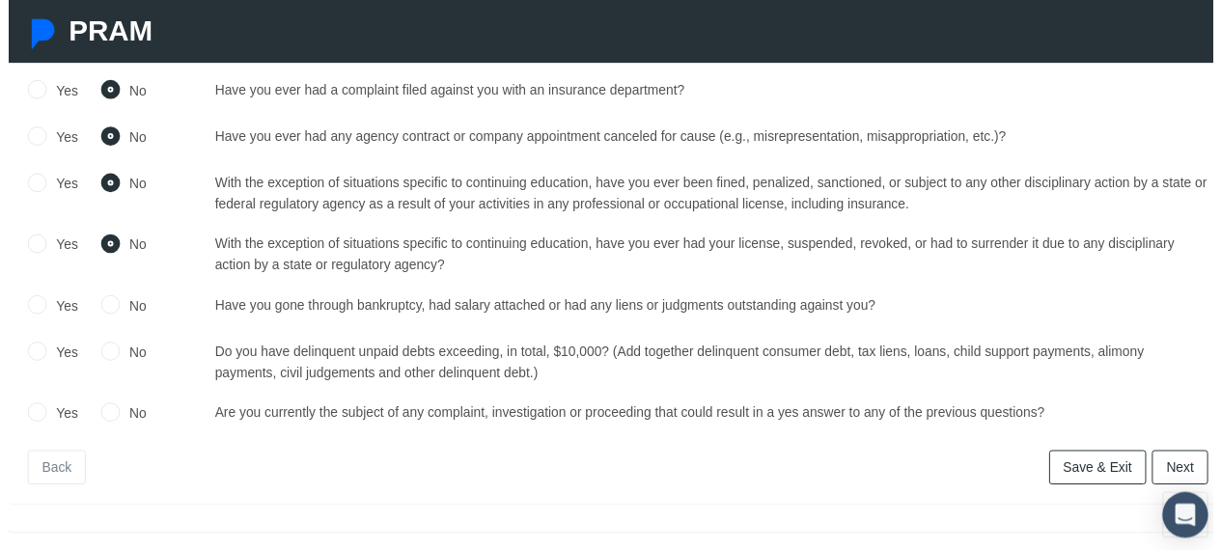
scroll to position [337, 0]
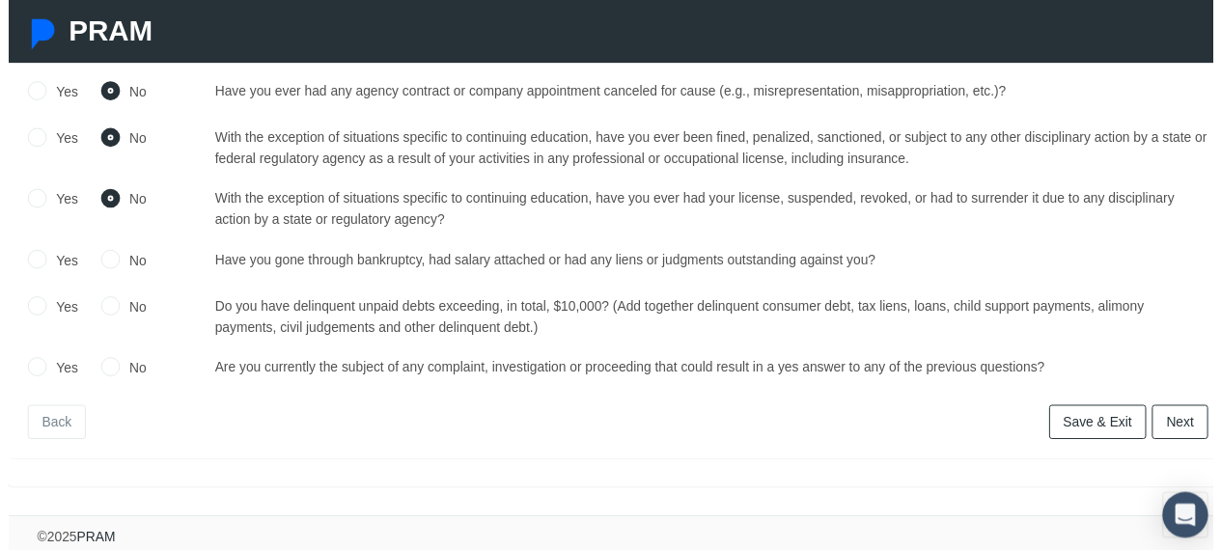
click at [29, 252] on input "Yes" at bounding box center [28, 261] width 19 height 19
radio input "true"
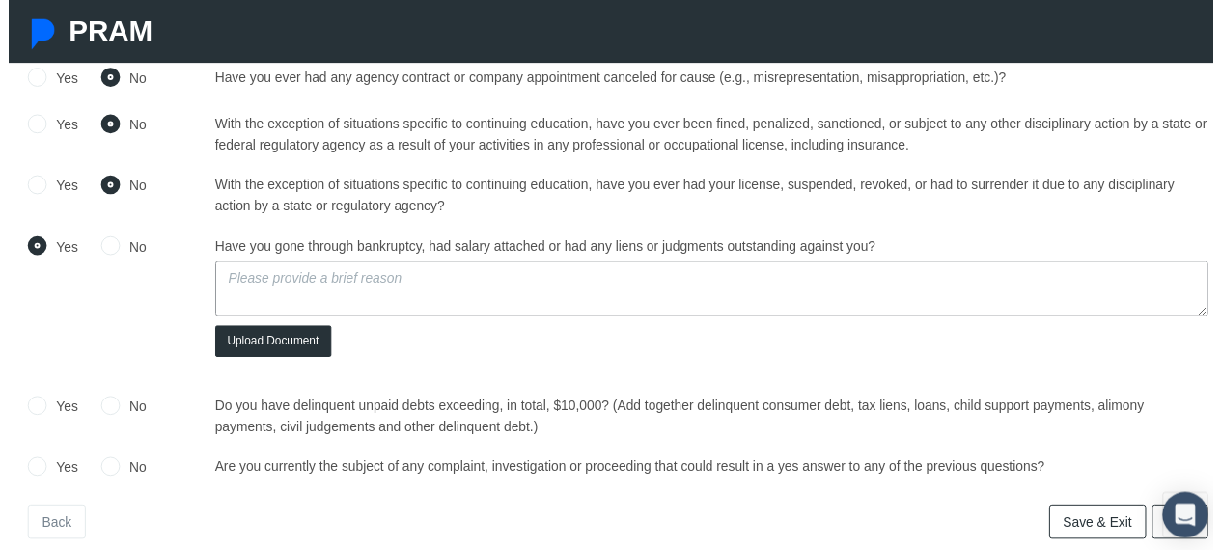
click at [256, 285] on textarea at bounding box center [712, 292] width 1006 height 56
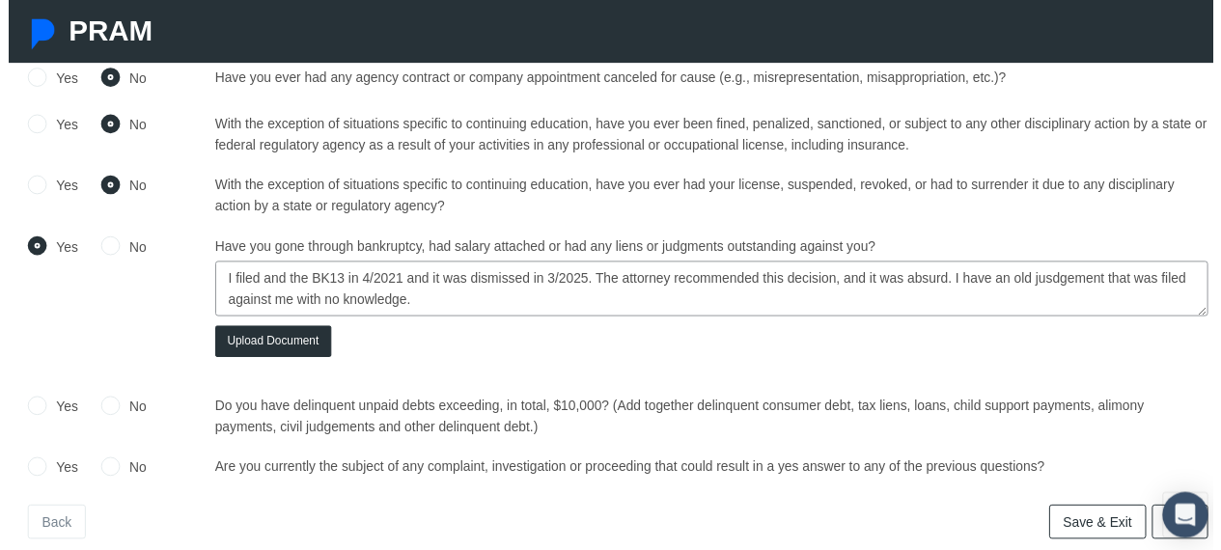
click at [1056, 285] on textarea "I filed and the BK13 in 4/2021 and it was dismissed in 3/2025. The attorney rec…" at bounding box center [712, 292] width 1006 height 56
click at [399, 304] on textarea "I filed and the BK13 in 4/2021 and it was dismissed in 3/2025. The attorney rec…" at bounding box center [712, 292] width 1006 height 56
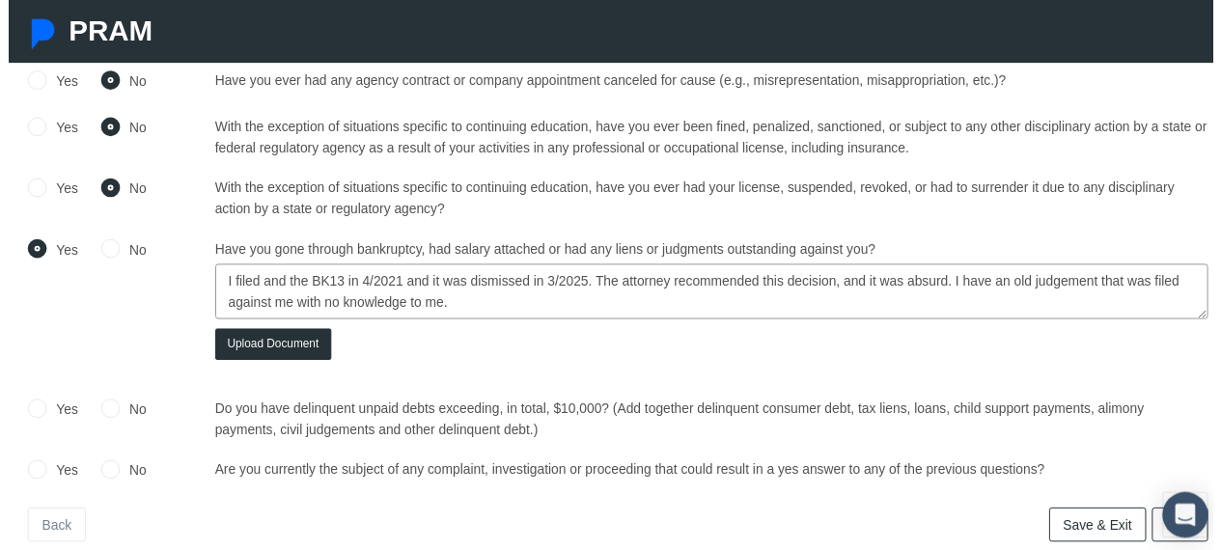
scroll to position [450, 0]
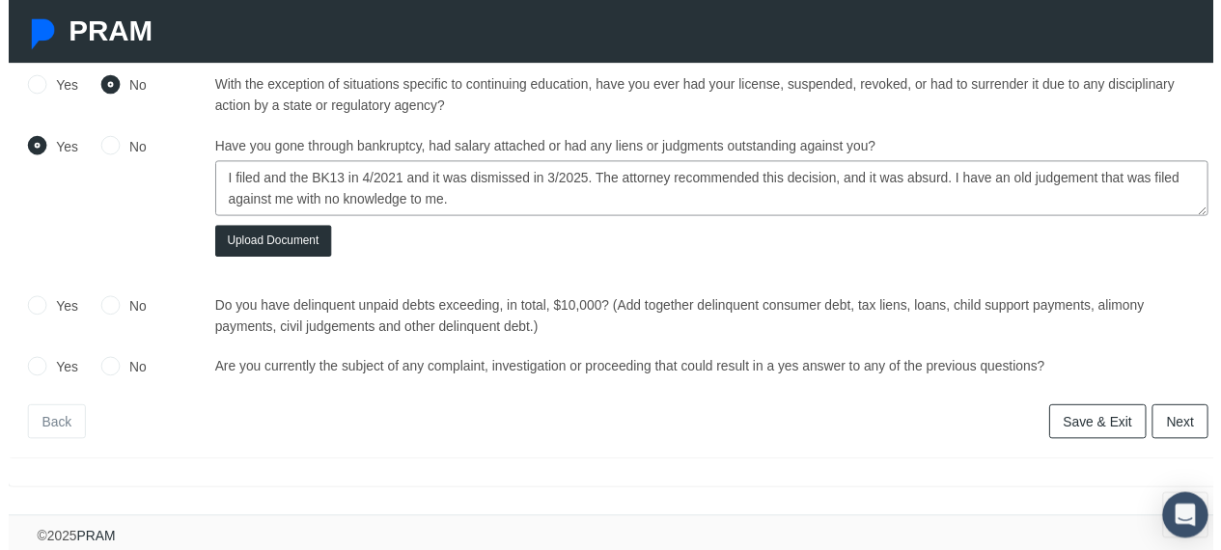
type textarea "I filed and the BK13 in 4/2021 and it was dismissed in 3/2025. The attorney rec…"
click at [108, 299] on input "No" at bounding box center [103, 308] width 19 height 19
radio input "true"
click at [34, 361] on input "Yes" at bounding box center [28, 370] width 19 height 19
radio input "true"
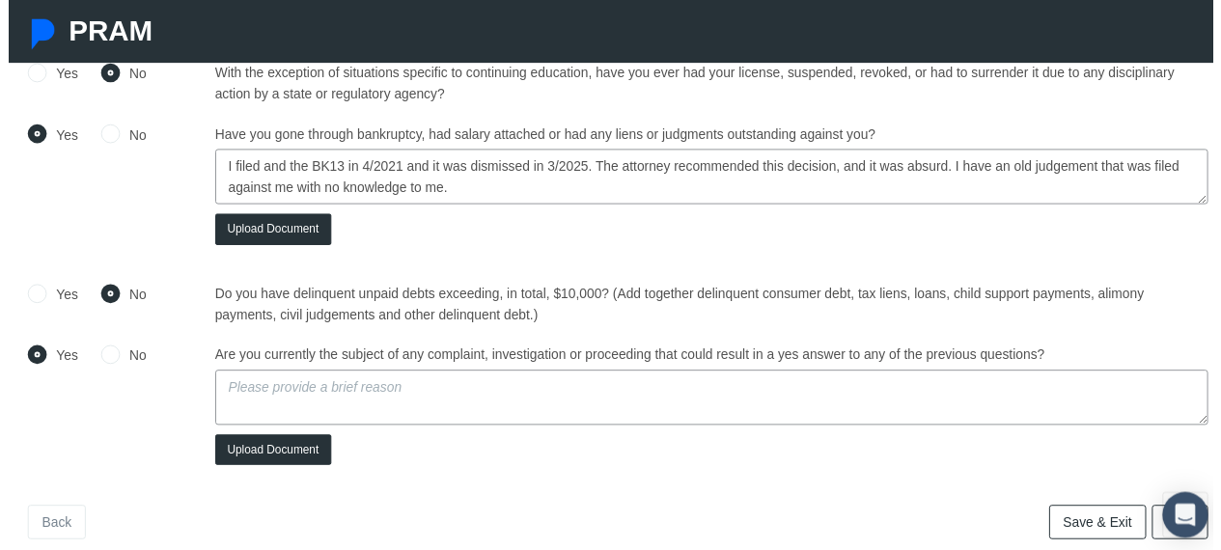
click at [251, 399] on textarea at bounding box center [712, 403] width 1006 height 56
type textarea "This is in reference to the judgement."
click at [266, 222] on button "Upload Document" at bounding box center [268, 233] width 118 height 32
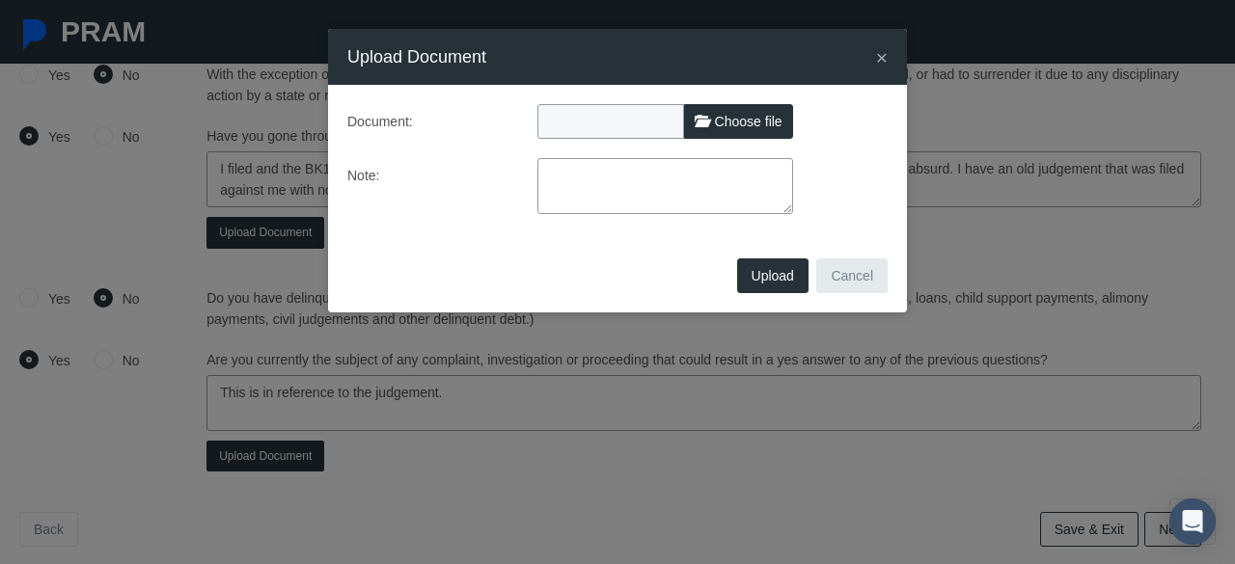
click at [720, 122] on span "Choose file" at bounding box center [749, 121] width 68 height 15
click at [720, 122] on input "Choose file" at bounding box center [665, 117] width 256 height 27
type input "C:\fakepath\Report - [PERSON_NAME] [PERSON_NAME] FROM SECURIAN FOR GFI [DATE].p…"
type input "Report - [PERSON_NAME] [PERSON_NAME] FROM SECURIAN FOR GFI [DATE].pdf"
click at [859, 269] on button "Cancel" at bounding box center [851, 276] width 71 height 35
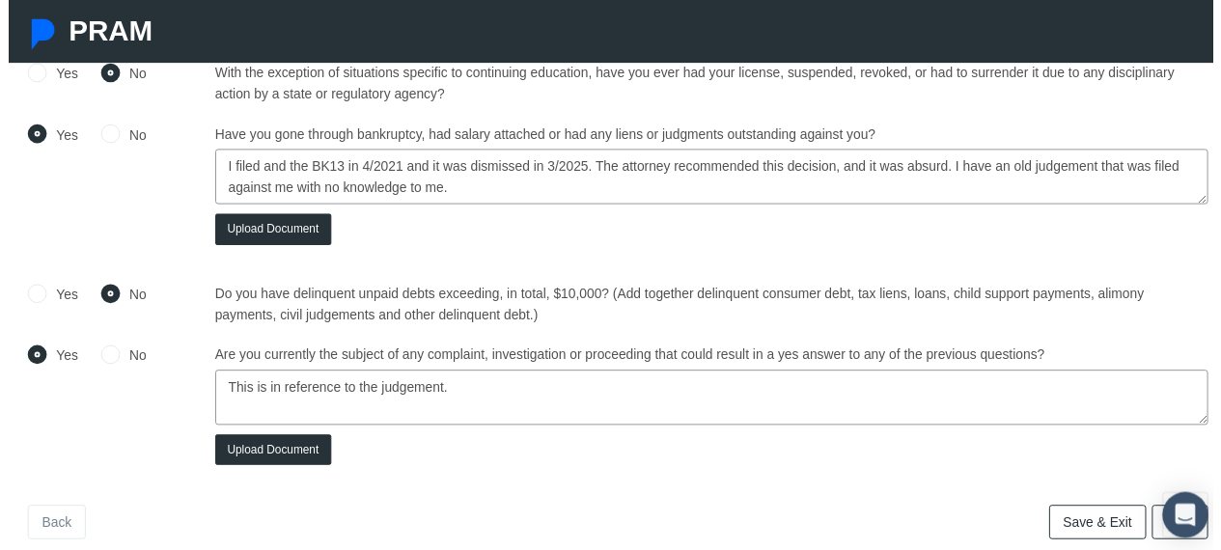
click at [260, 234] on button "Upload Document" at bounding box center [268, 233] width 118 height 32
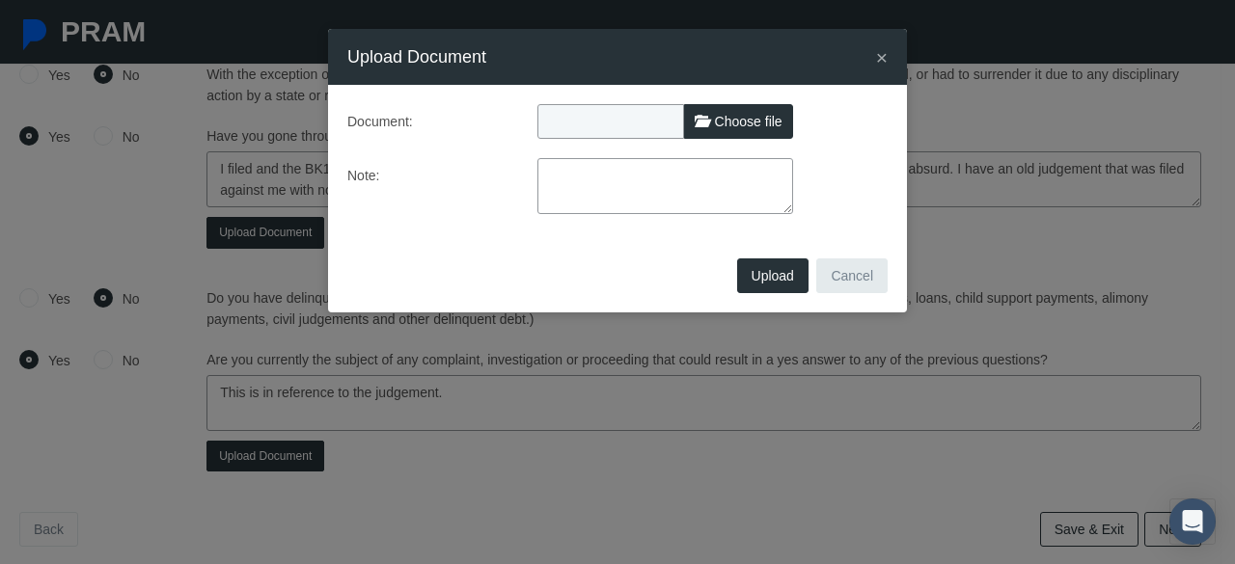
click at [881, 57] on span "×" at bounding box center [882, 57] width 12 height 22
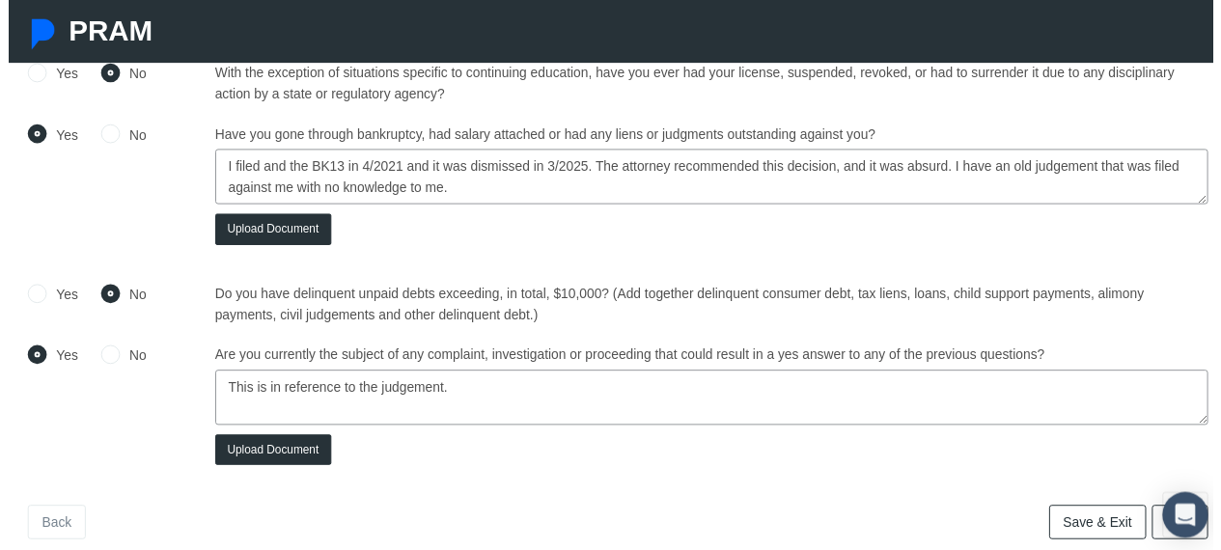
drag, startPoint x: 541, startPoint y: 169, endPoint x: 583, endPoint y: 169, distance: 41.5
click at [583, 169] on textarea "I filed and the BK13 in 4/2021 and it was dismissed in 3/2025. The attorney rec…" at bounding box center [712, 179] width 1006 height 56
type textarea "I filed and the BK13 in 4/2021 and it was dismissed in 4/2024. The attorney rec…"
click at [266, 229] on button "Upload Document" at bounding box center [268, 233] width 118 height 32
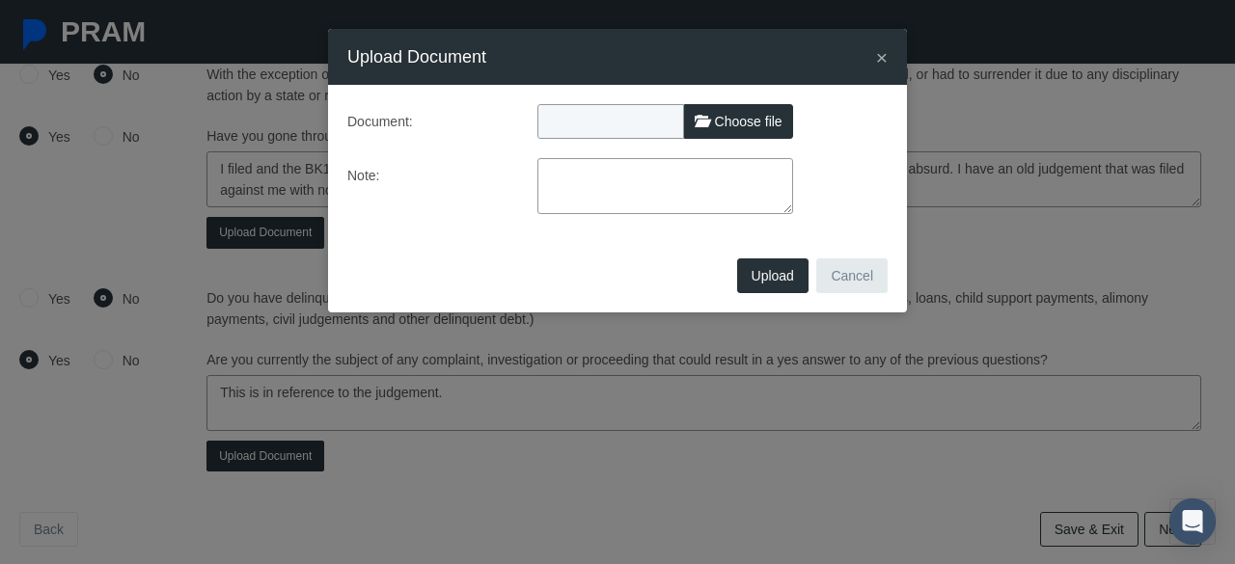
click at [730, 121] on span "Choose file" at bounding box center [749, 121] width 68 height 15
click at [730, 121] on input "Choose file" at bounding box center [665, 117] width 256 height 27
type input "C:\fakepath\[PERSON_NAME] DEFAULT JUDGEMENT [DATE] View Document – Miami-[GEOGR…"
type input "[PERSON_NAME] DEFAULT JUDGEMENT [DATE] View Document – Miami-[GEOGRAPHIC_DATA] …"
click at [611, 180] on textarea at bounding box center [665, 186] width 256 height 56
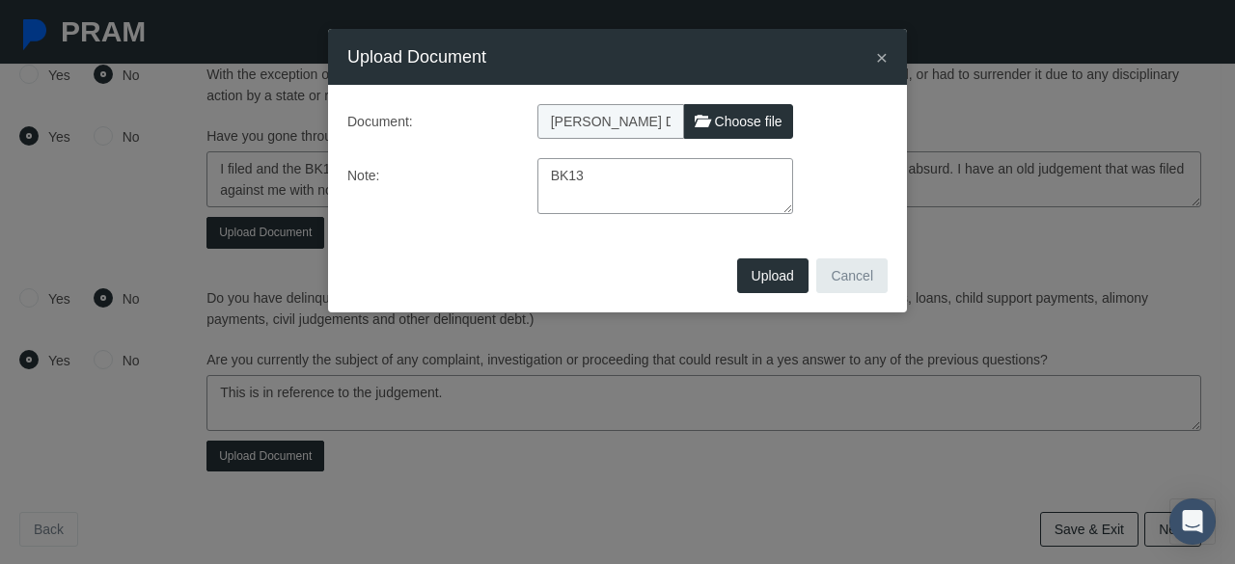
type textarea "BK13"
click at [764, 275] on span "Upload" at bounding box center [773, 275] width 42 height 15
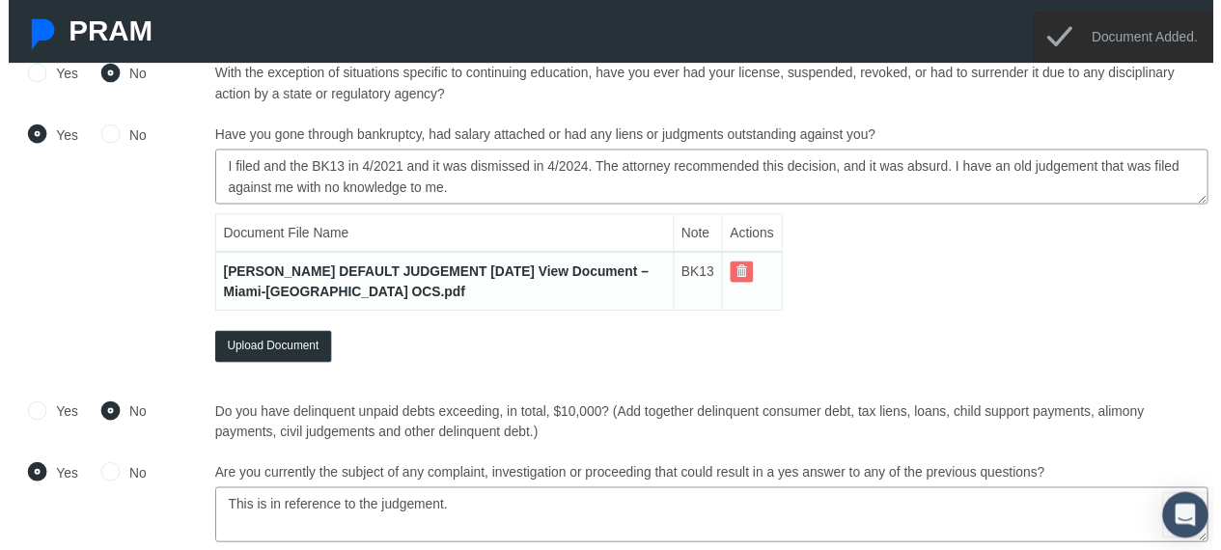
click at [263, 350] on button "Upload Document" at bounding box center [268, 352] width 118 height 32
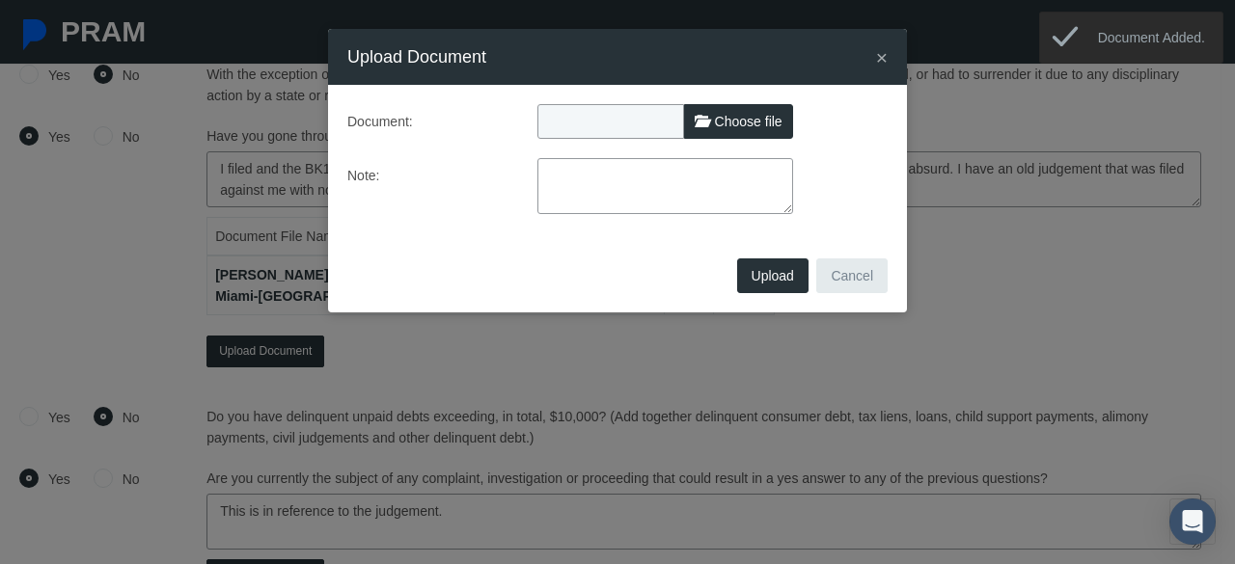
click at [704, 135] on label "Choose file" at bounding box center [738, 121] width 109 height 35
click at [704, 131] on input "Choose file" at bounding box center [665, 117] width 256 height 27
type input "C:\fakepath\[PERSON_NAME] DEFAULT JUDGEMENT [DATE] View Document – Miami-[GEOGR…"
type input "[PERSON_NAME] DEFAULT JUDGEMENT [DATE] View Document – Miami-[GEOGRAPHIC_DATA] …"
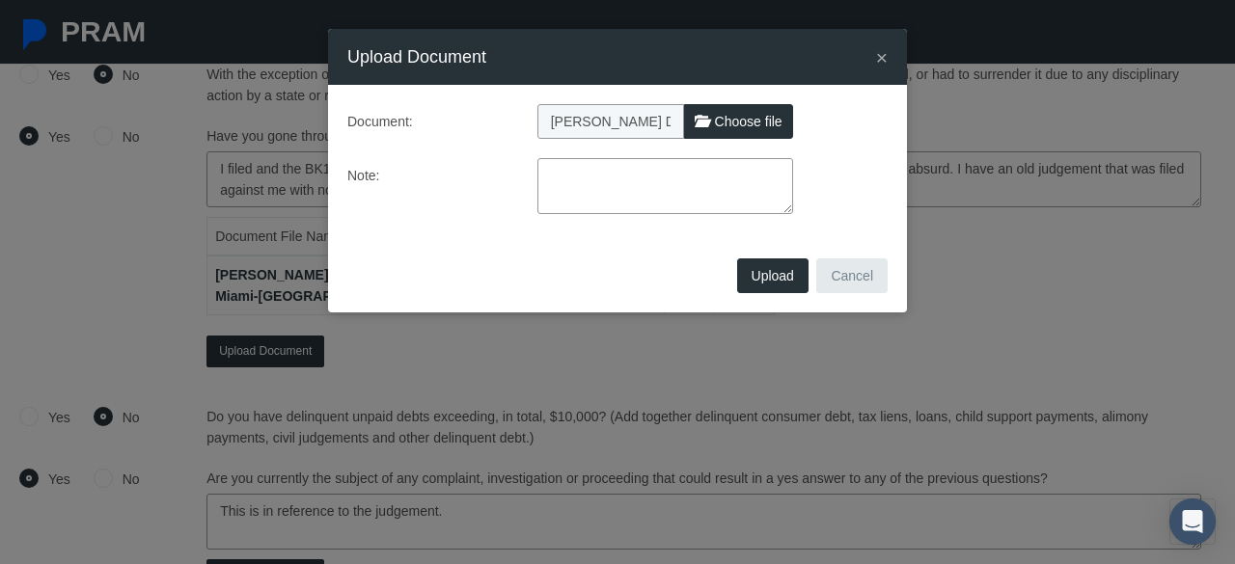
click at [591, 163] on textarea at bounding box center [665, 186] width 256 height 56
type textarea "2012"
click at [760, 269] on span "Upload" at bounding box center [773, 275] width 42 height 15
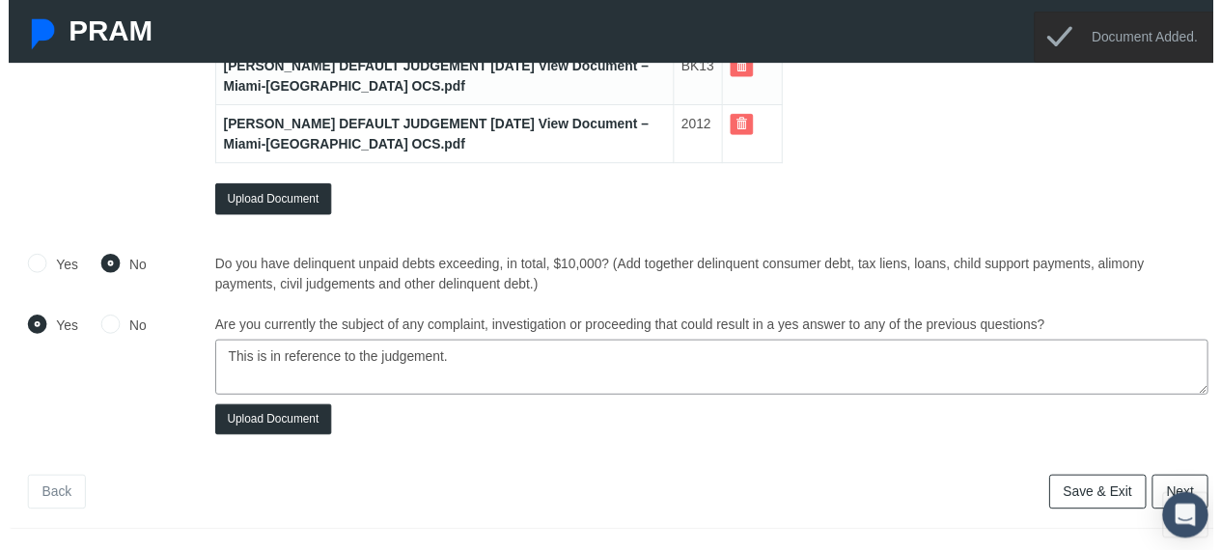
scroll to position [660, 0]
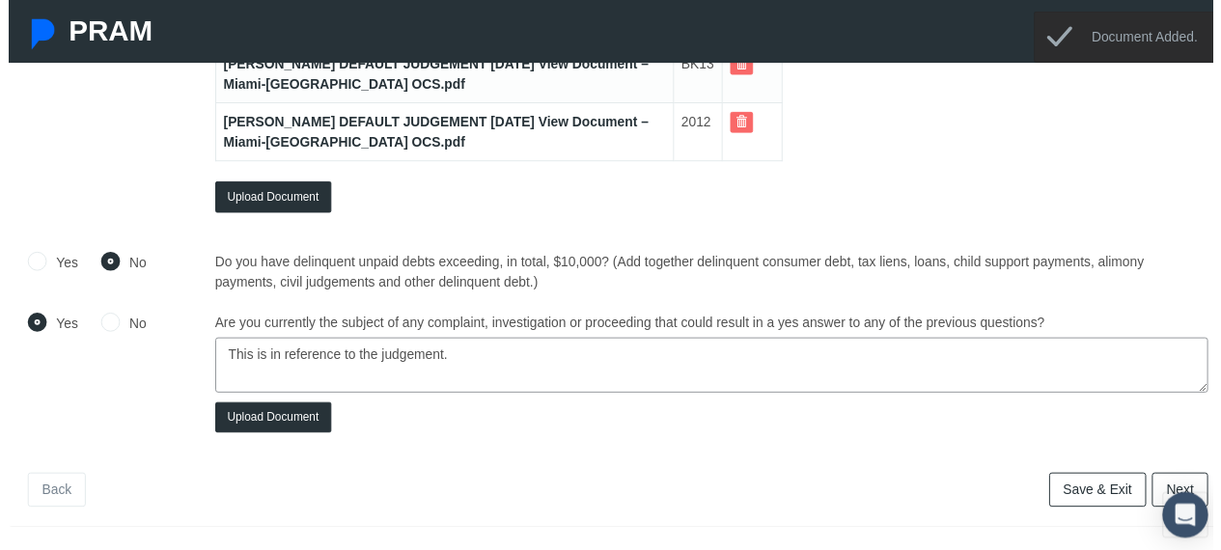
click at [267, 418] on button "Upload Document" at bounding box center [268, 424] width 118 height 32
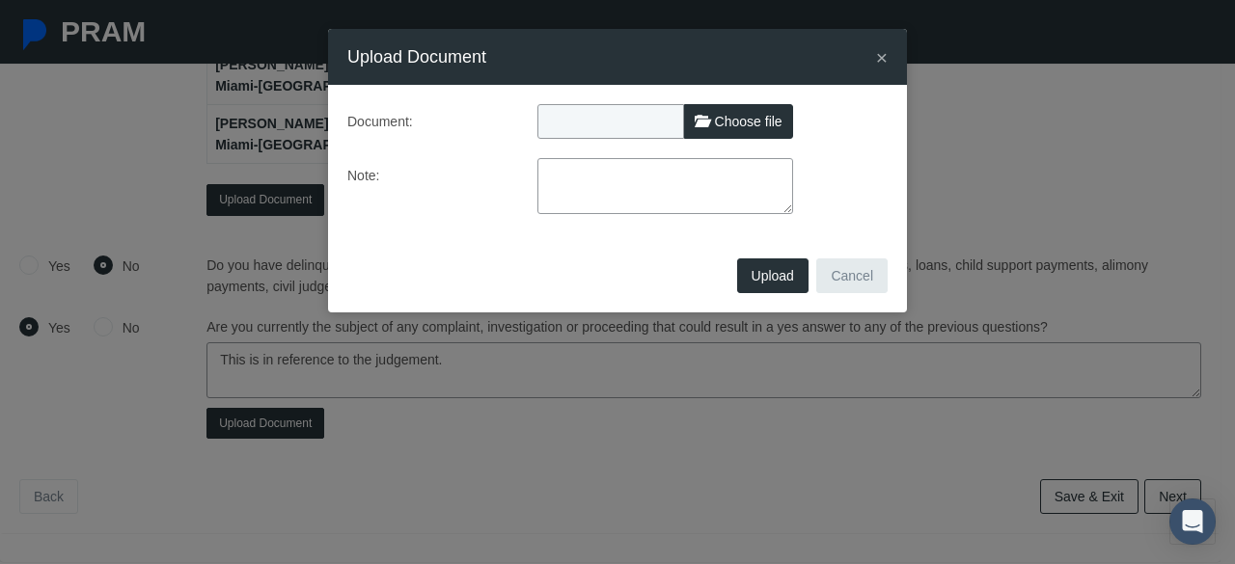
click at [714, 129] on label "Choose file" at bounding box center [738, 121] width 109 height 35
click at [714, 129] on input "Choose file" at bounding box center [665, 117] width 256 height 27
type input "C:\fakepath\[PERSON_NAME] DEFAULT JUDGEMENT [DATE] View Document – Miami-[GEOGR…"
type input "[PERSON_NAME] DEFAULT JUDGEMENT [DATE] View Document – Miami-[GEOGRAPHIC_DATA] …"
click at [550, 179] on textarea at bounding box center [665, 186] width 256 height 56
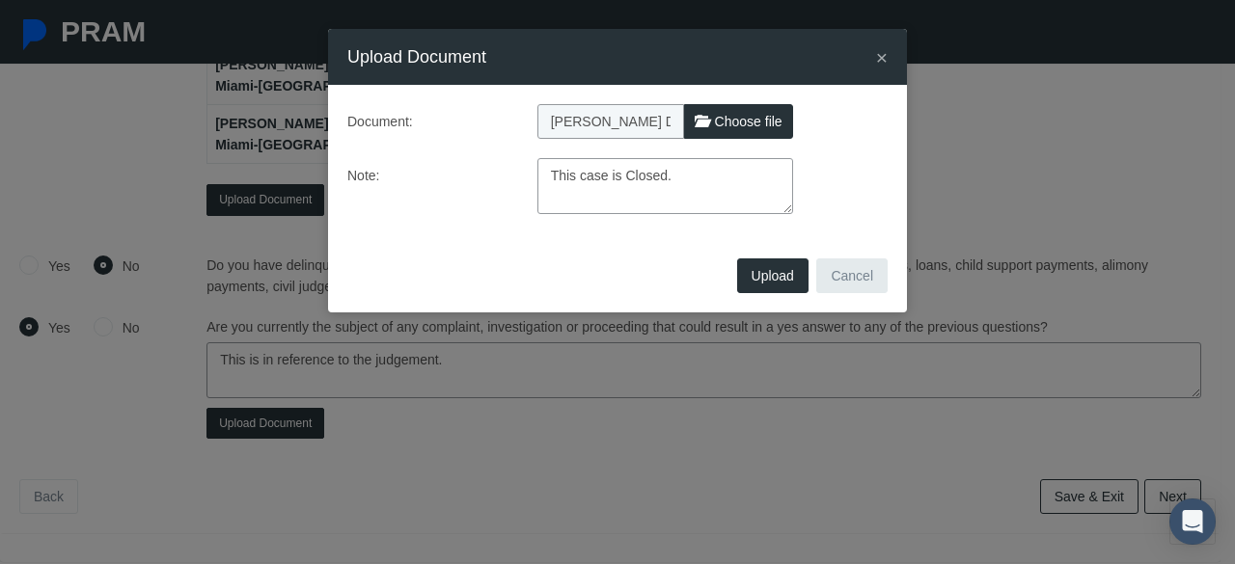
type textarea "This case is Closed."
click at [758, 273] on span "Upload" at bounding box center [773, 275] width 42 height 15
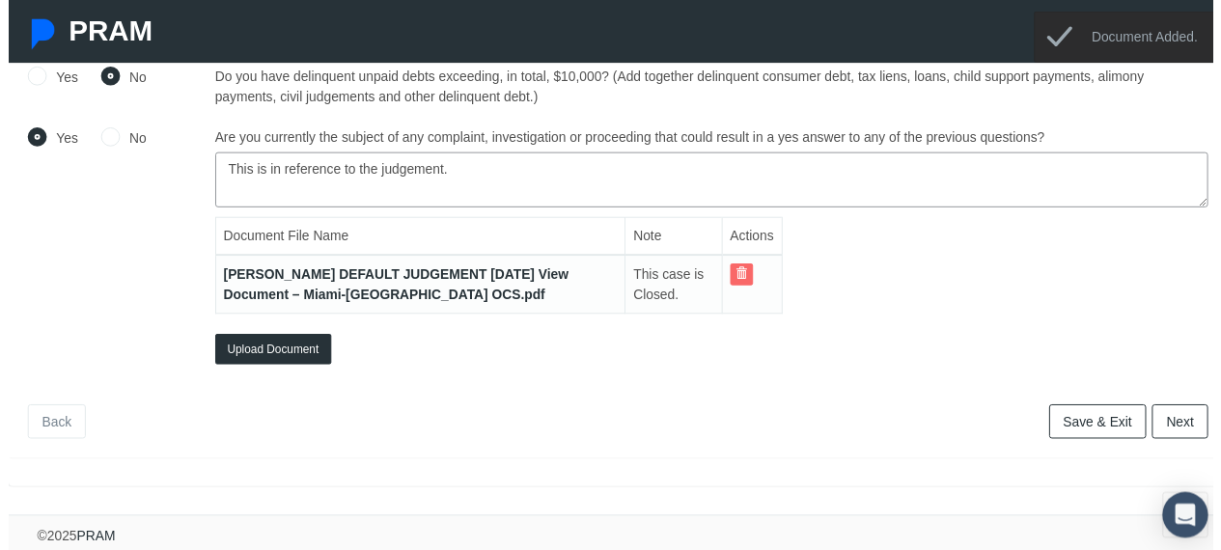
scroll to position [858, 0]
click at [1181, 412] on link "Next" at bounding box center [1187, 427] width 57 height 35
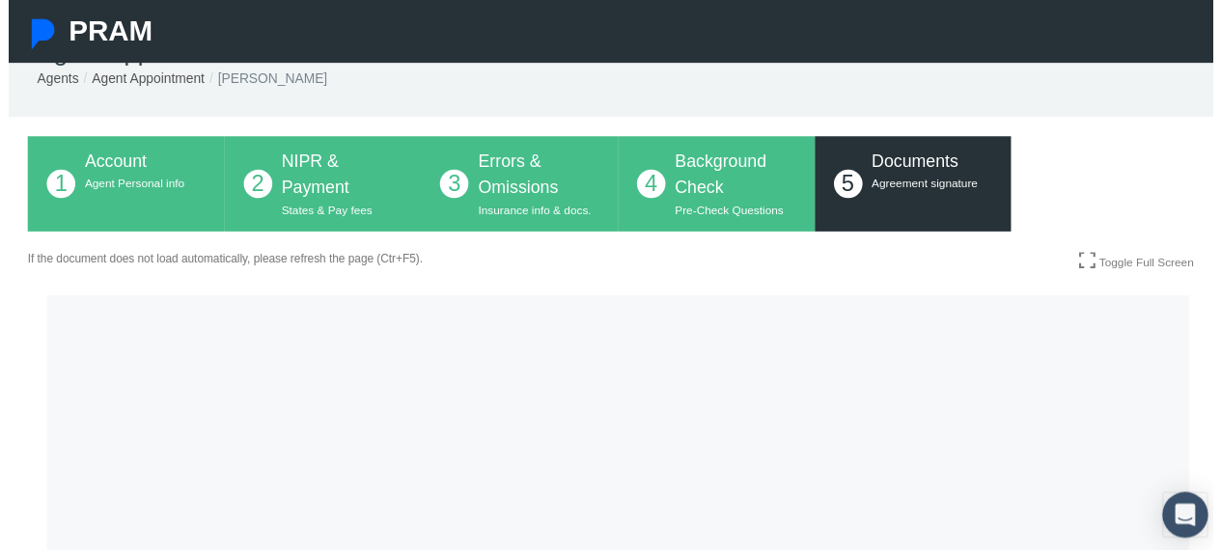
scroll to position [0, 0]
